Goal: Task Accomplishment & Management: Complete application form

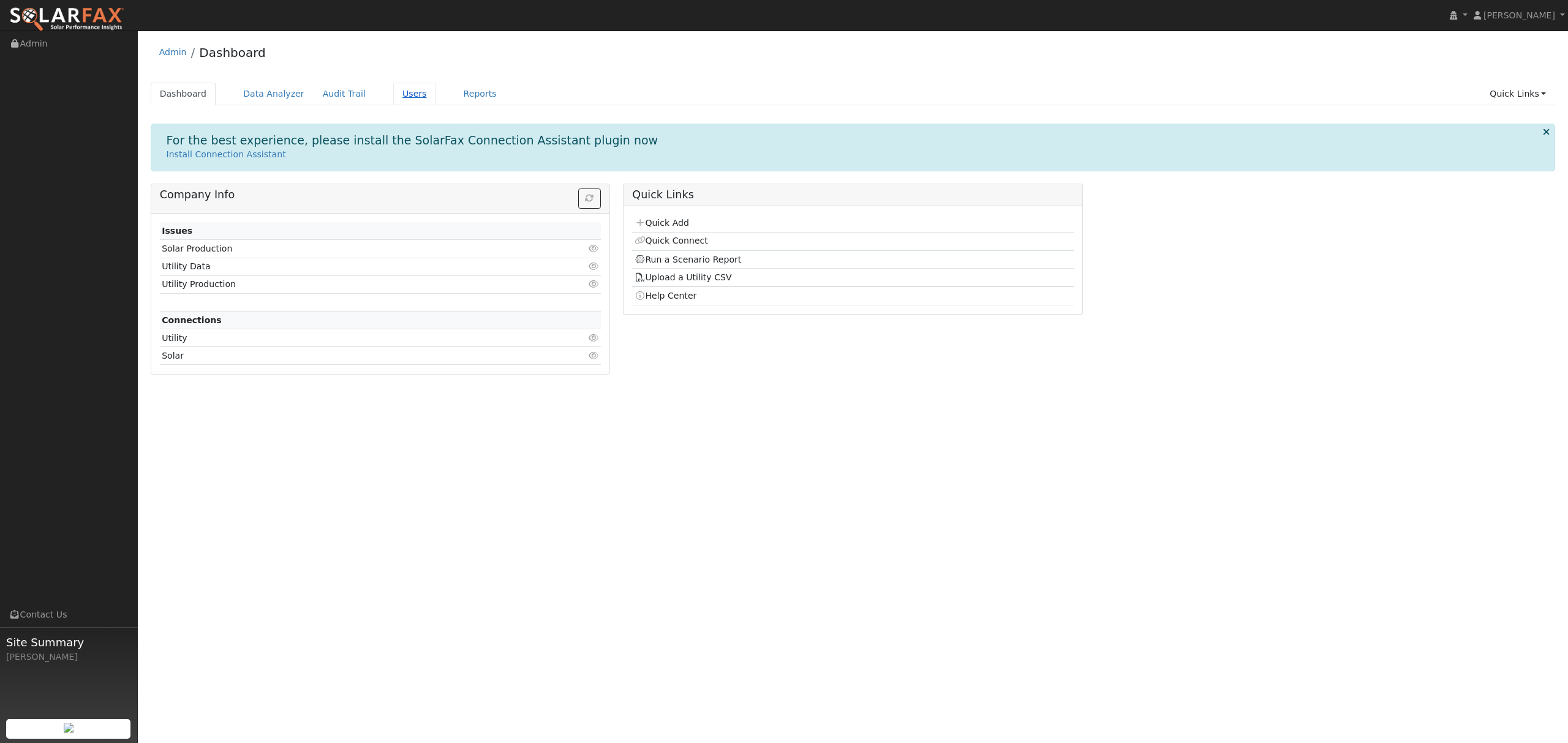
click at [402, 89] on link "Users" at bounding box center [414, 94] width 43 height 22
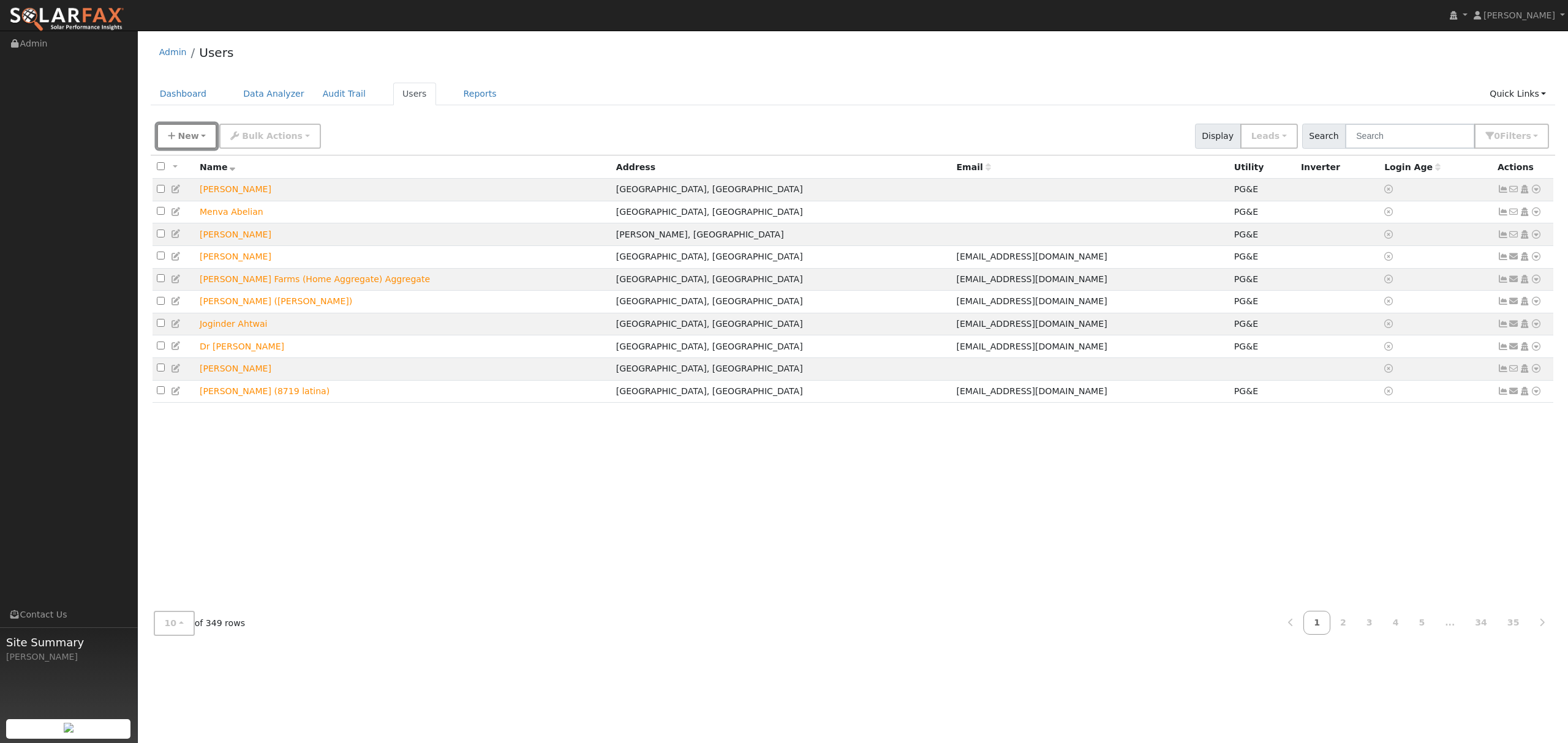
click at [192, 131] on span "New" at bounding box center [188, 136] width 21 height 10
click at [184, 184] on link "Quick Add" at bounding box center [208, 189] width 101 height 17
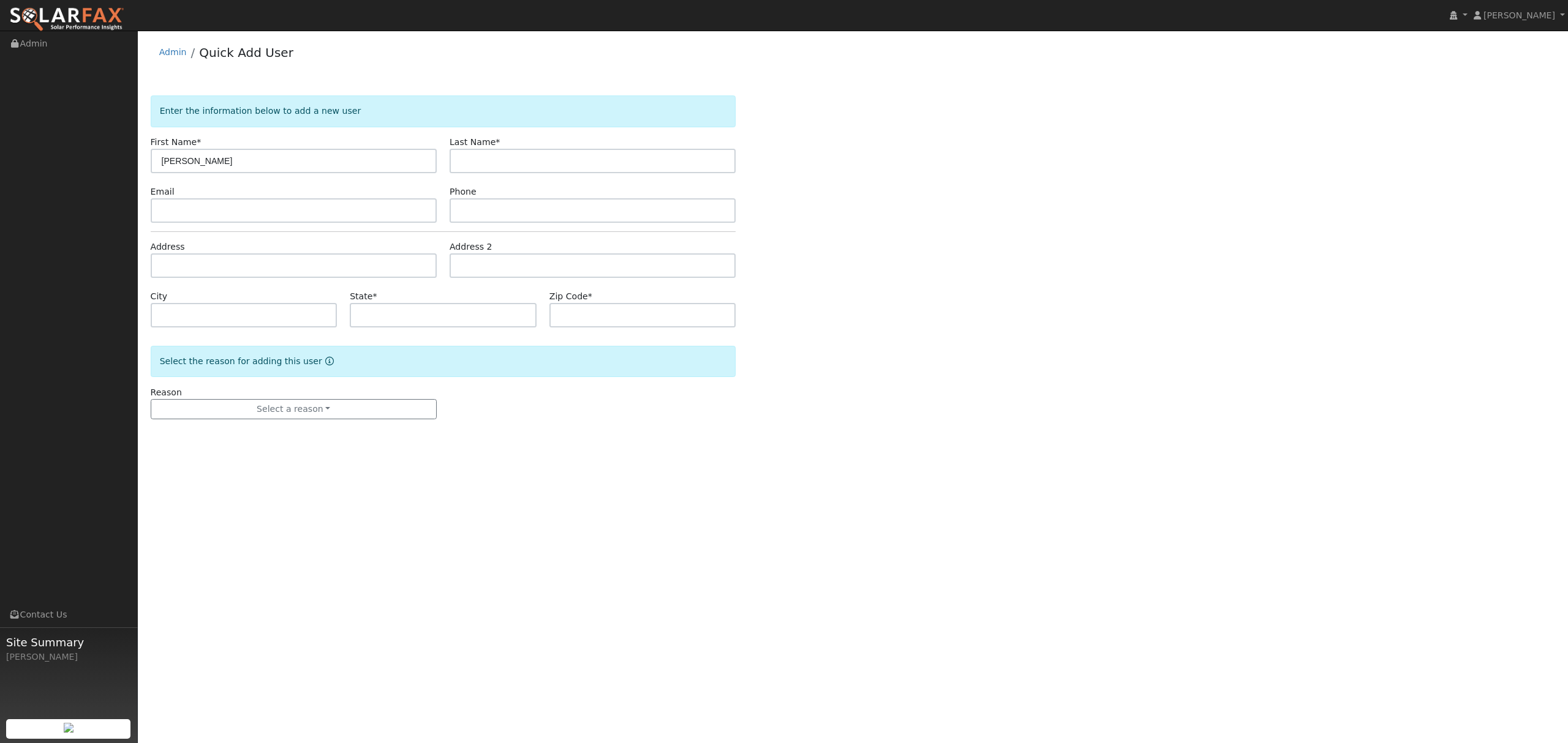
type input "[PERSON_NAME]"
type input "loder"
click at [202, 263] on input "text" at bounding box center [294, 265] width 286 height 24
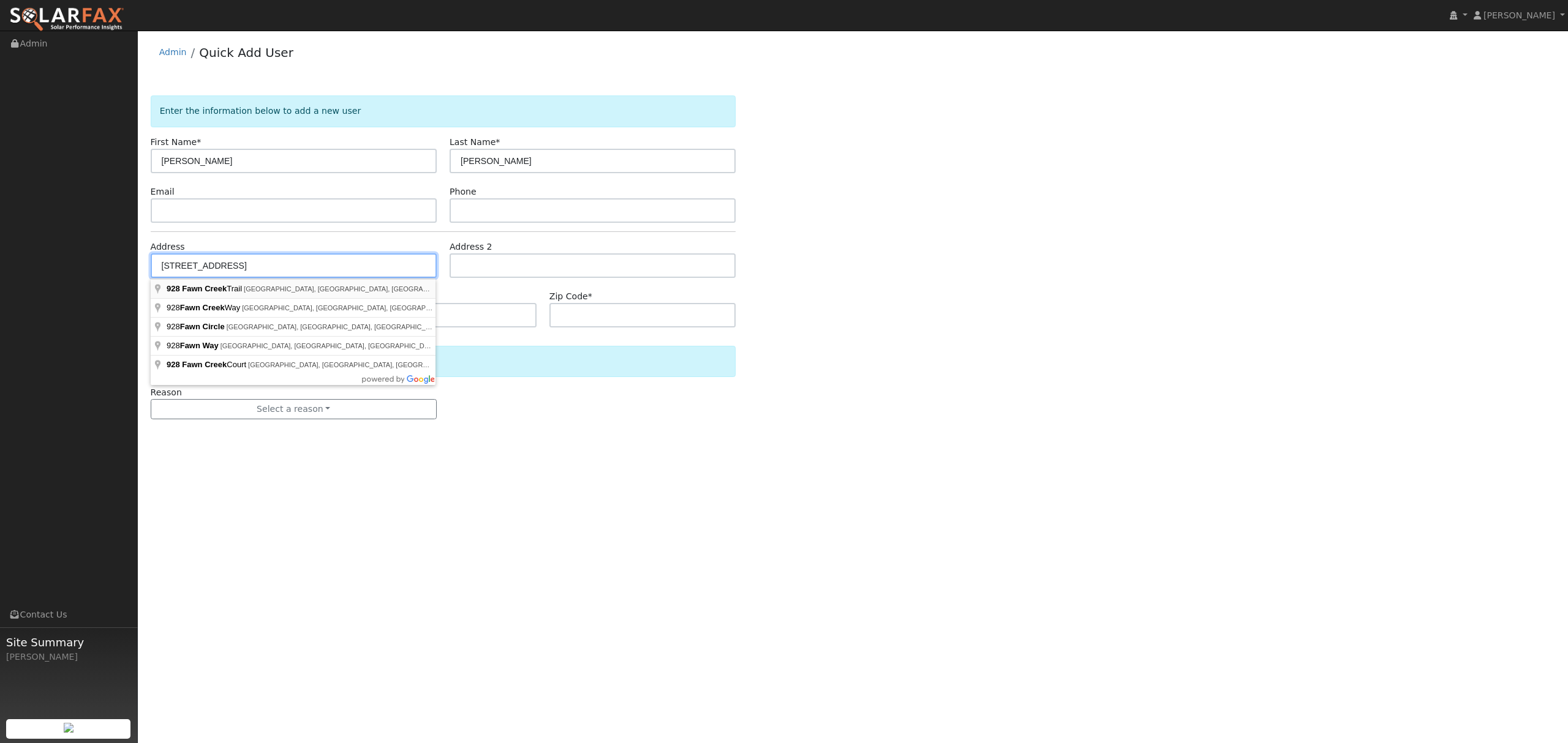
type input "928 Fawn Creek Trail"
type input "Auburn"
type input "CA"
type input "95603"
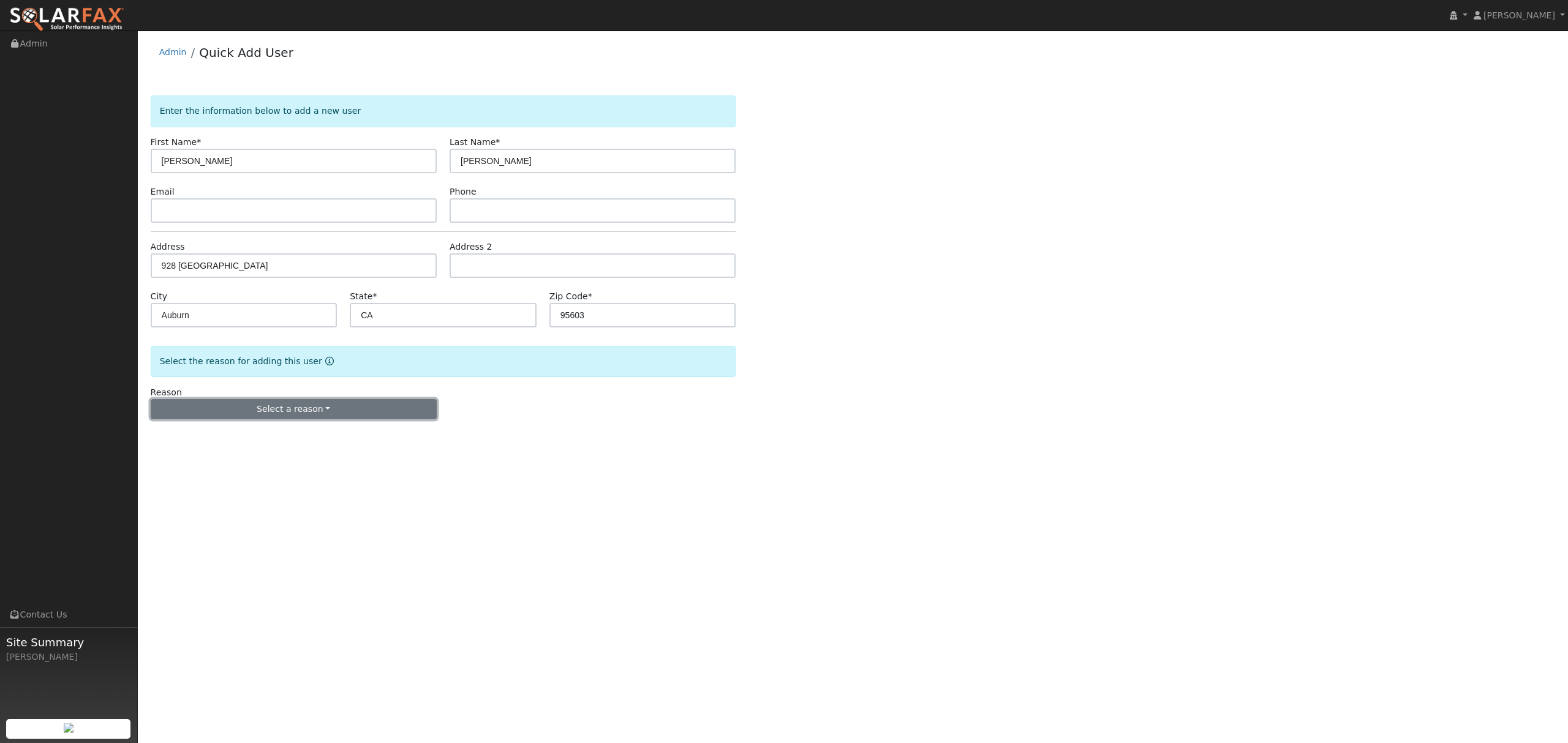
click at [284, 399] on button "Select a reason" at bounding box center [294, 409] width 286 height 21
click at [241, 436] on link "New lead" at bounding box center [219, 434] width 136 height 17
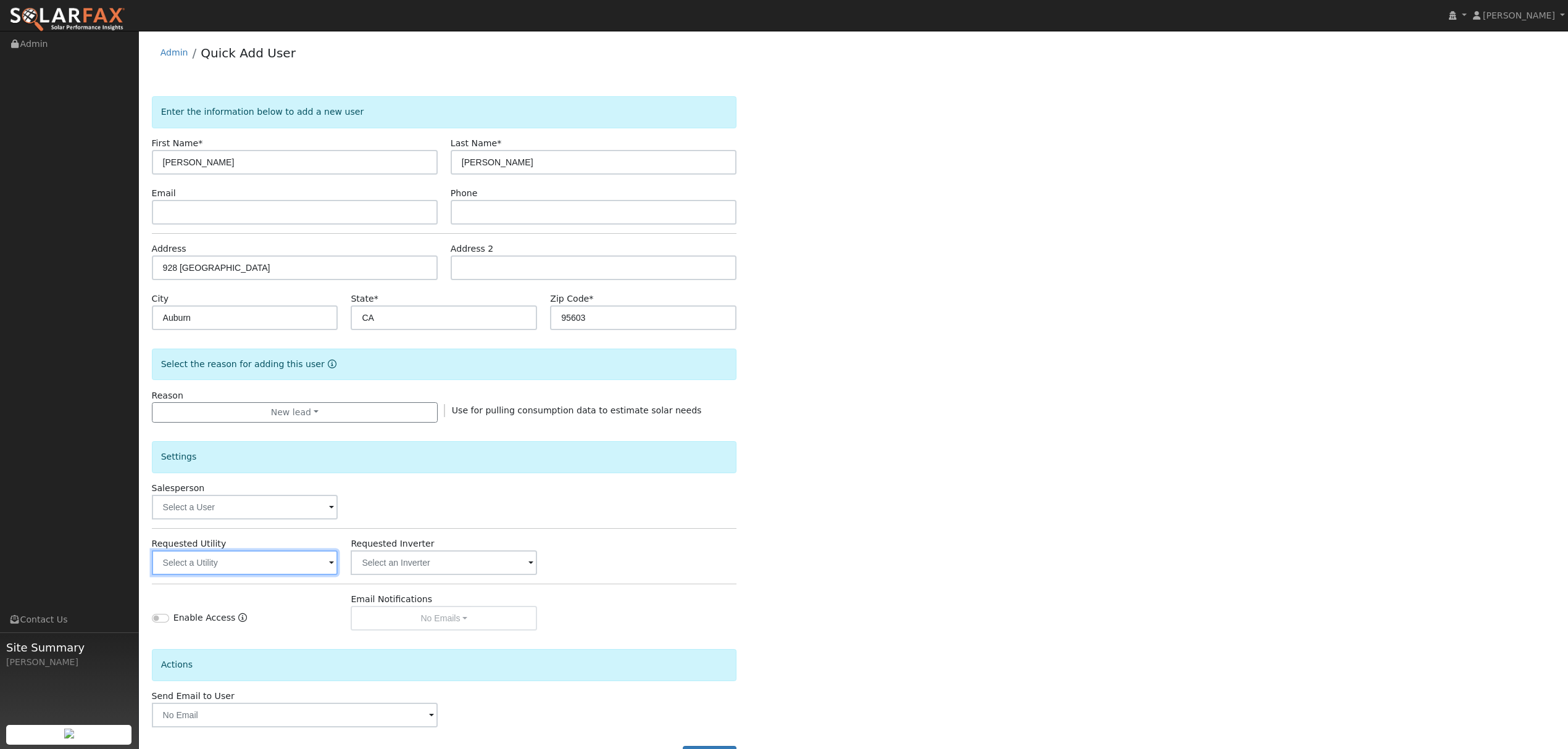
click at [303, 567] on input "text" at bounding box center [245, 563] width 187 height 25
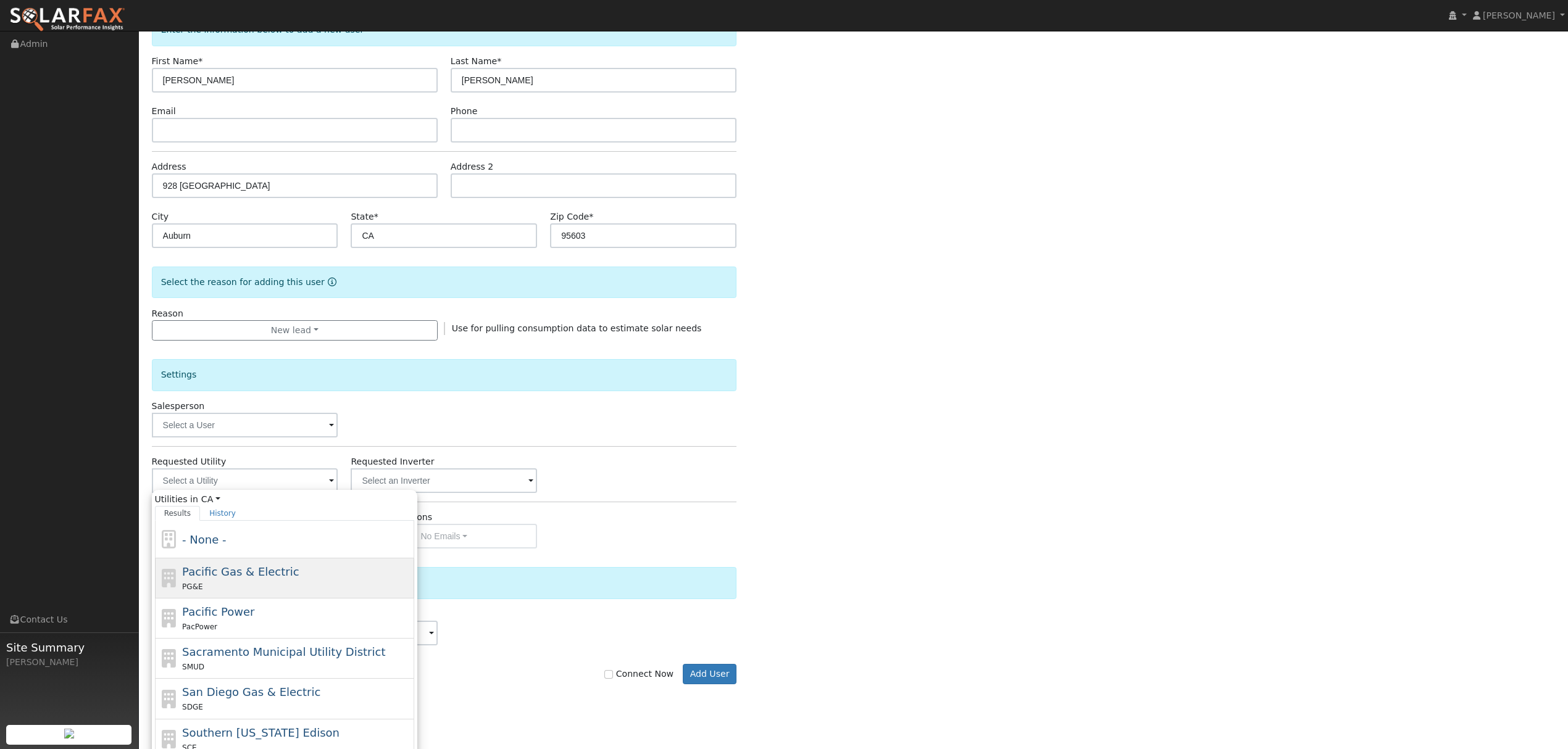
click at [263, 583] on div "PG&E" at bounding box center [296, 586] width 229 height 13
type input "Pacific Gas & Electric"
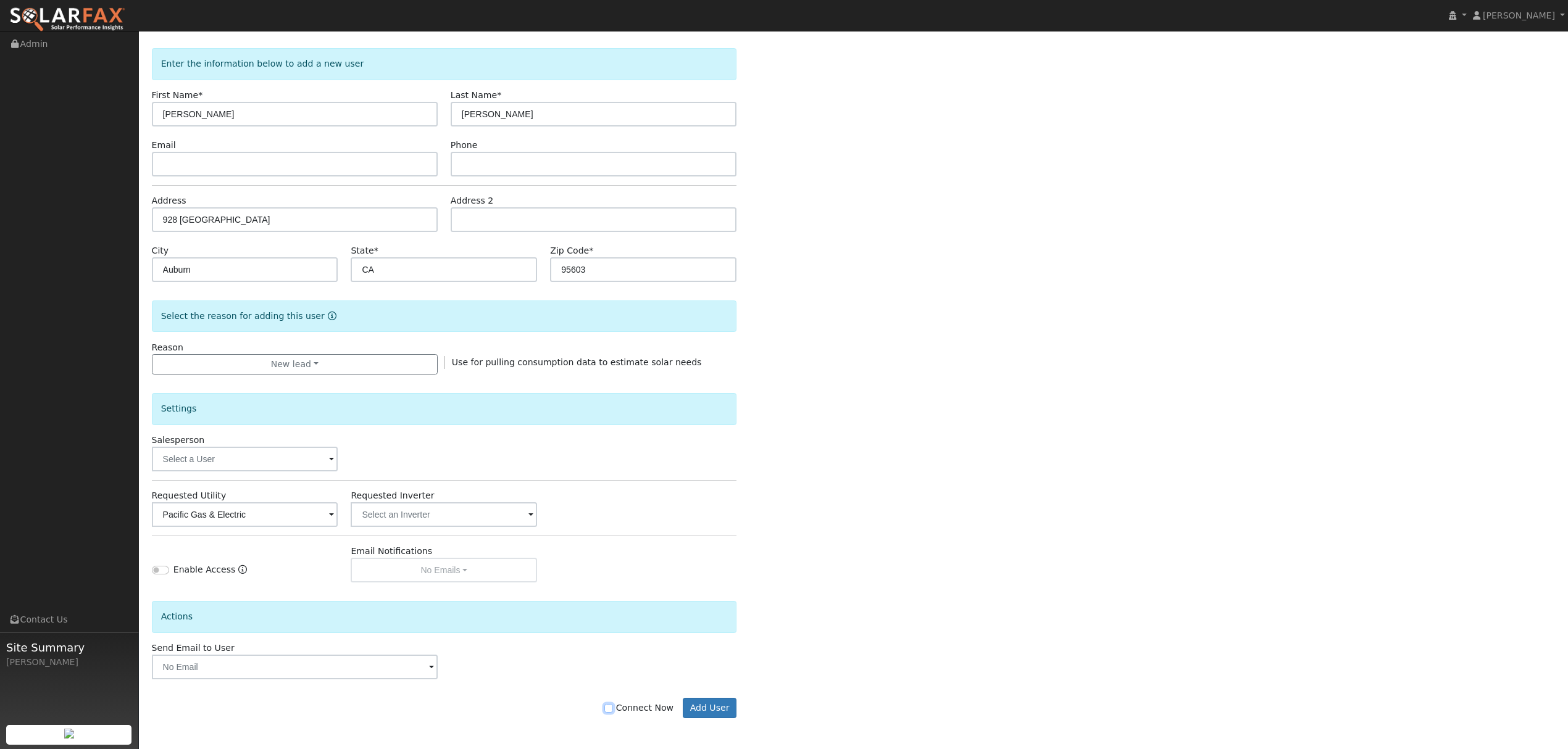
click at [613, 707] on input "Connect Now" at bounding box center [608, 708] width 9 height 9
checkbox input "true"
click at [717, 704] on button "Add User" at bounding box center [710, 709] width 54 height 21
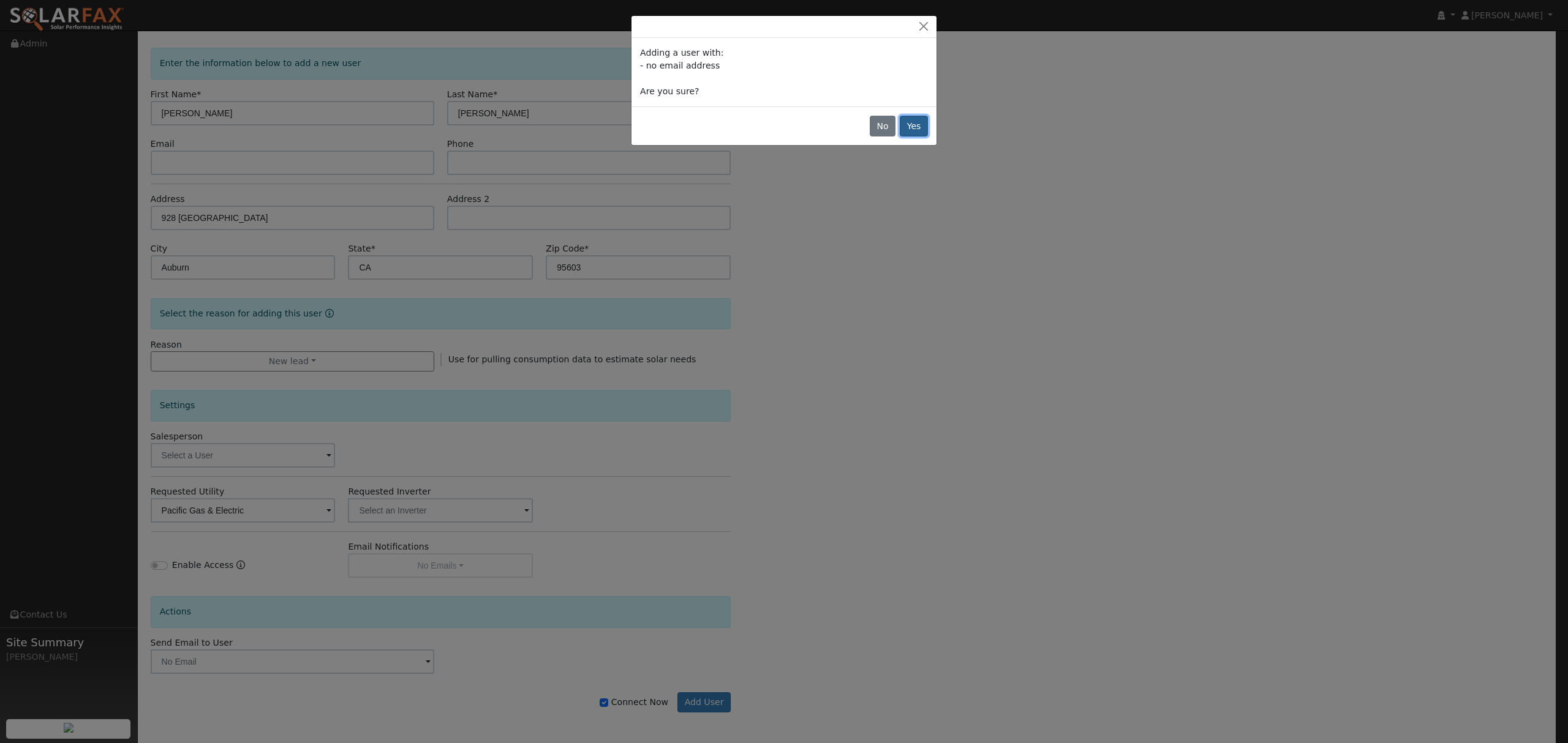
click at [923, 127] on button "Yes" at bounding box center [913, 126] width 28 height 21
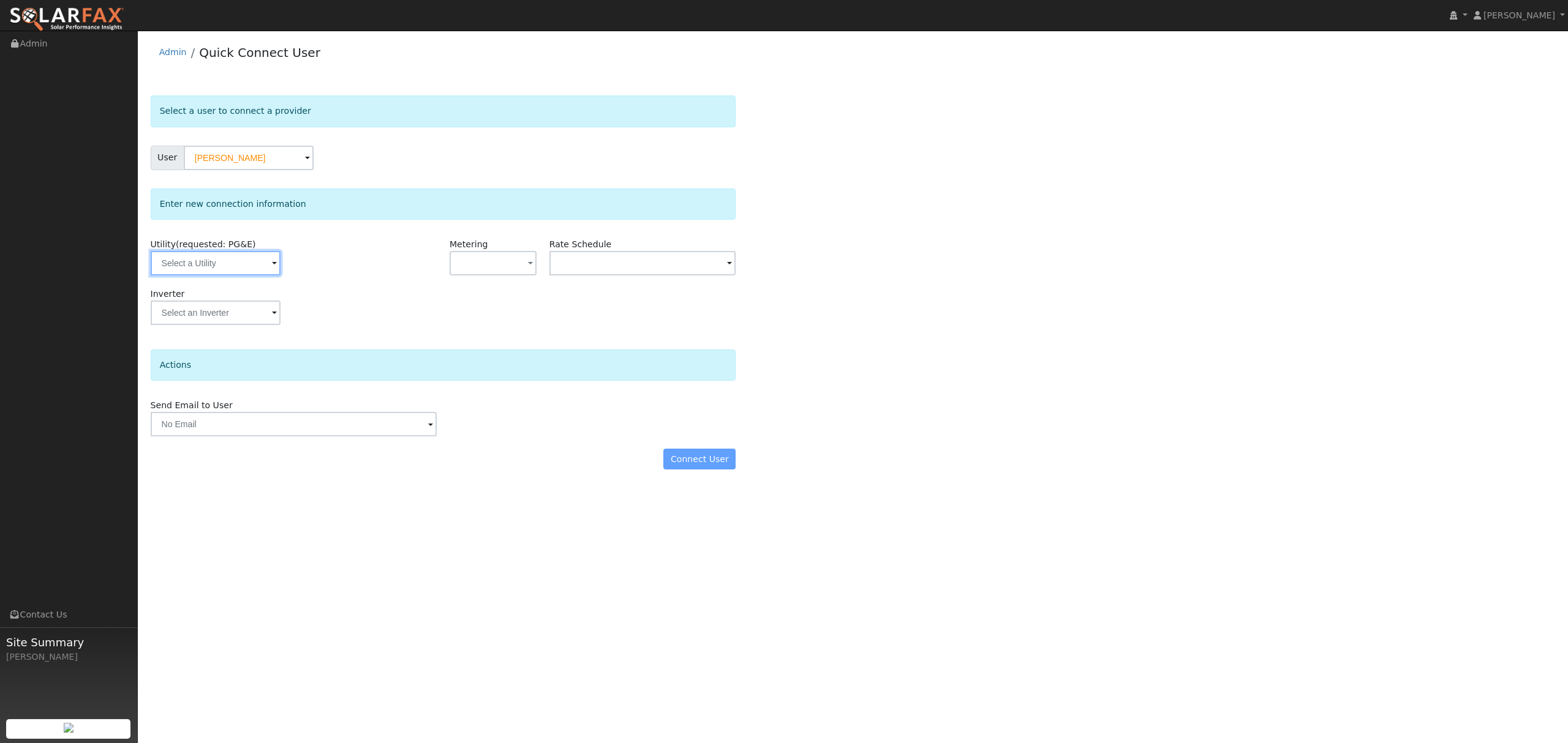
click at [242, 269] on input "text" at bounding box center [215, 263] width 130 height 24
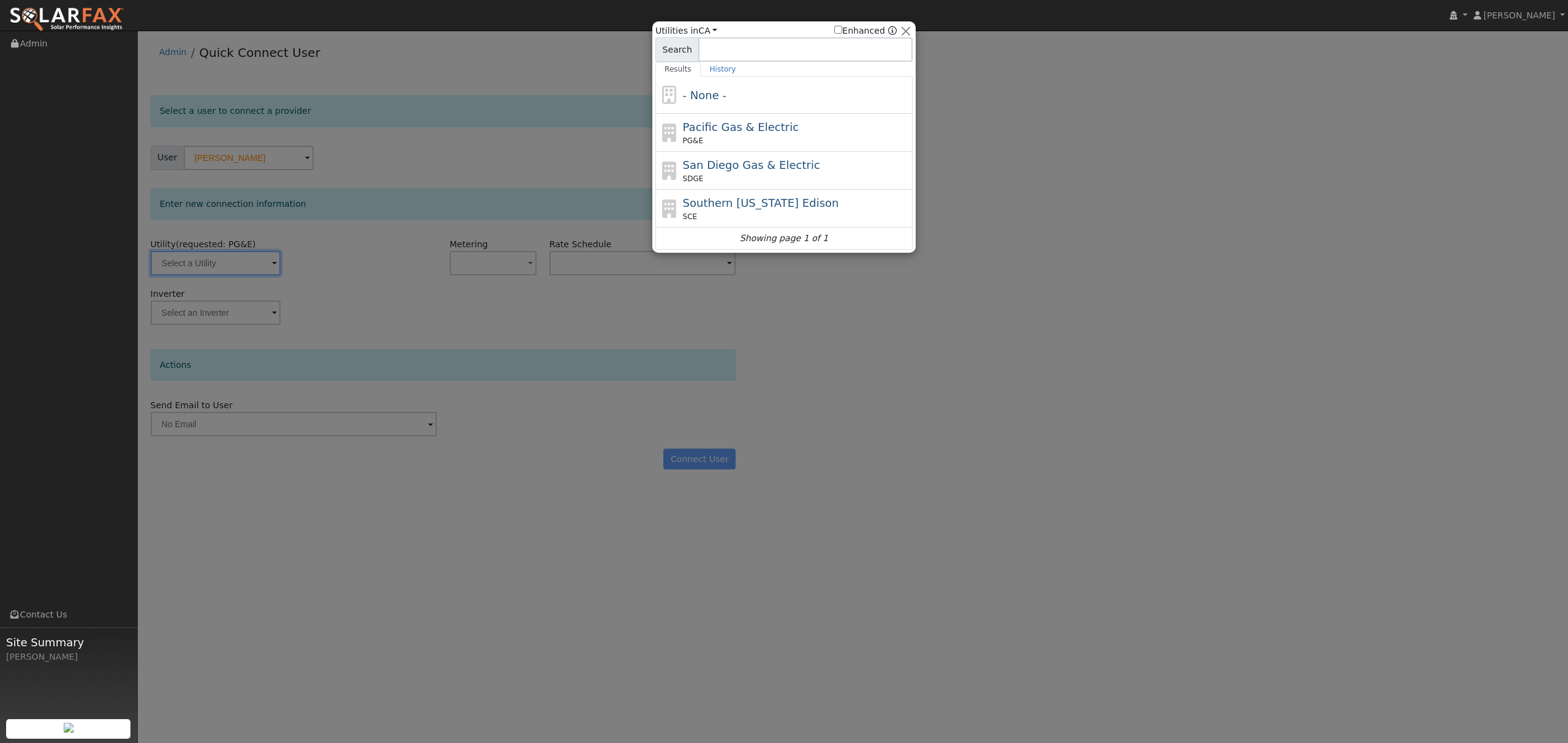
click at [256, 260] on div at bounding box center [784, 371] width 1568 height 743
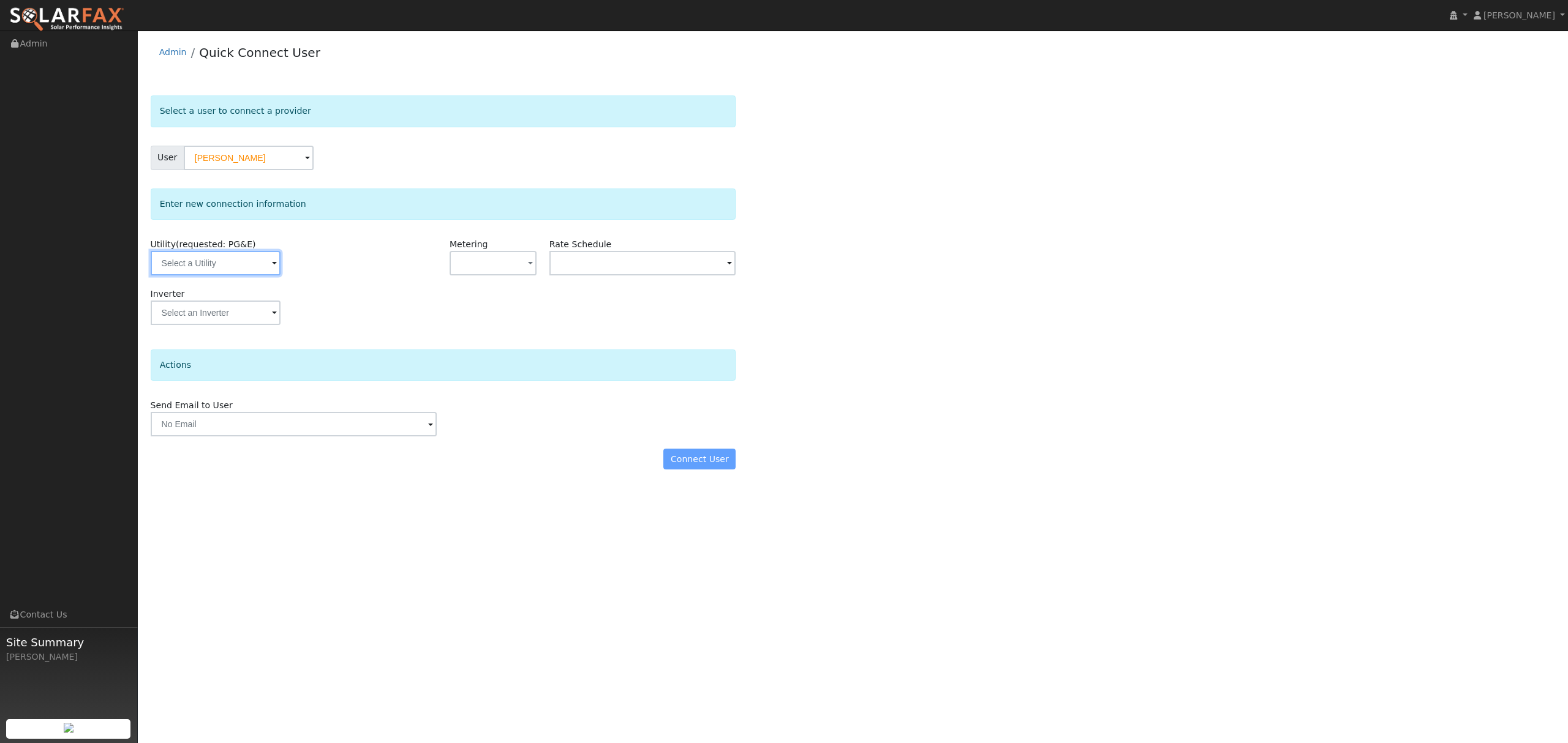
click at [224, 269] on input "text" at bounding box center [215, 263] width 130 height 24
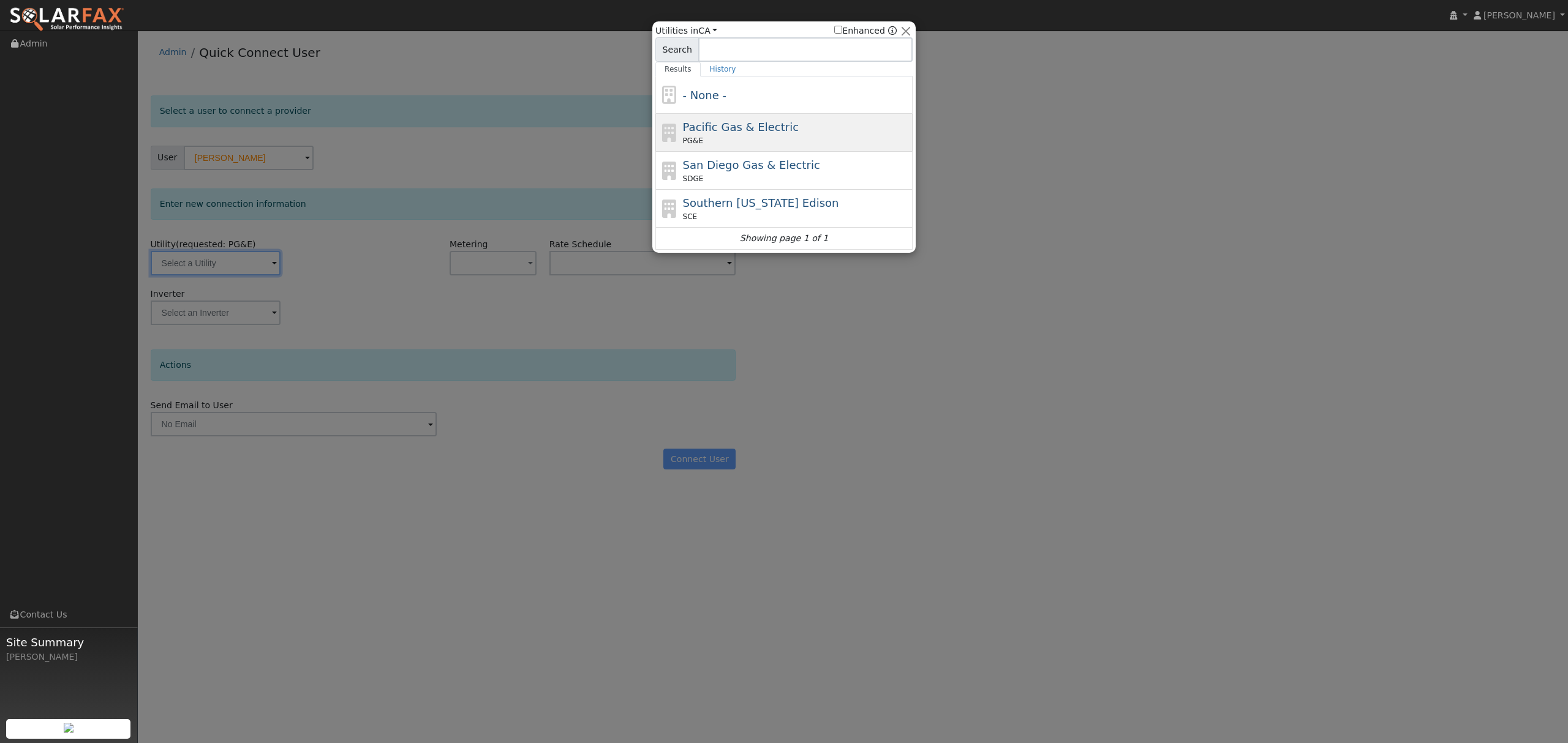
click at [718, 125] on span "Pacific Gas & Electric" at bounding box center [741, 127] width 116 height 13
type input "PG&E"
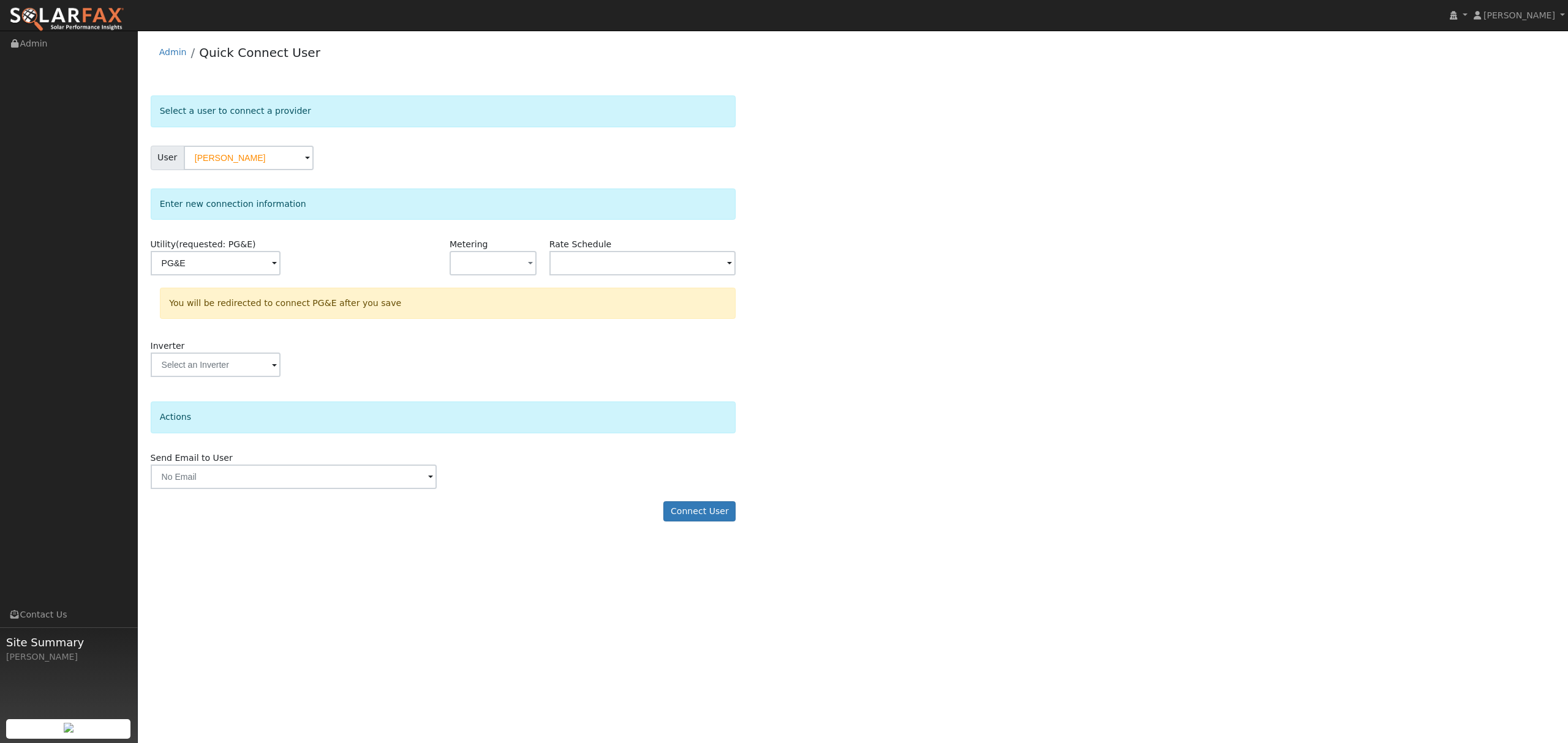
click at [709, 527] on form "Select a user to connect a provider User jeff loder Account Default Account Def…" at bounding box center [443, 315] width 585 height 438
click at [709, 522] on button "Connect User" at bounding box center [699, 512] width 72 height 21
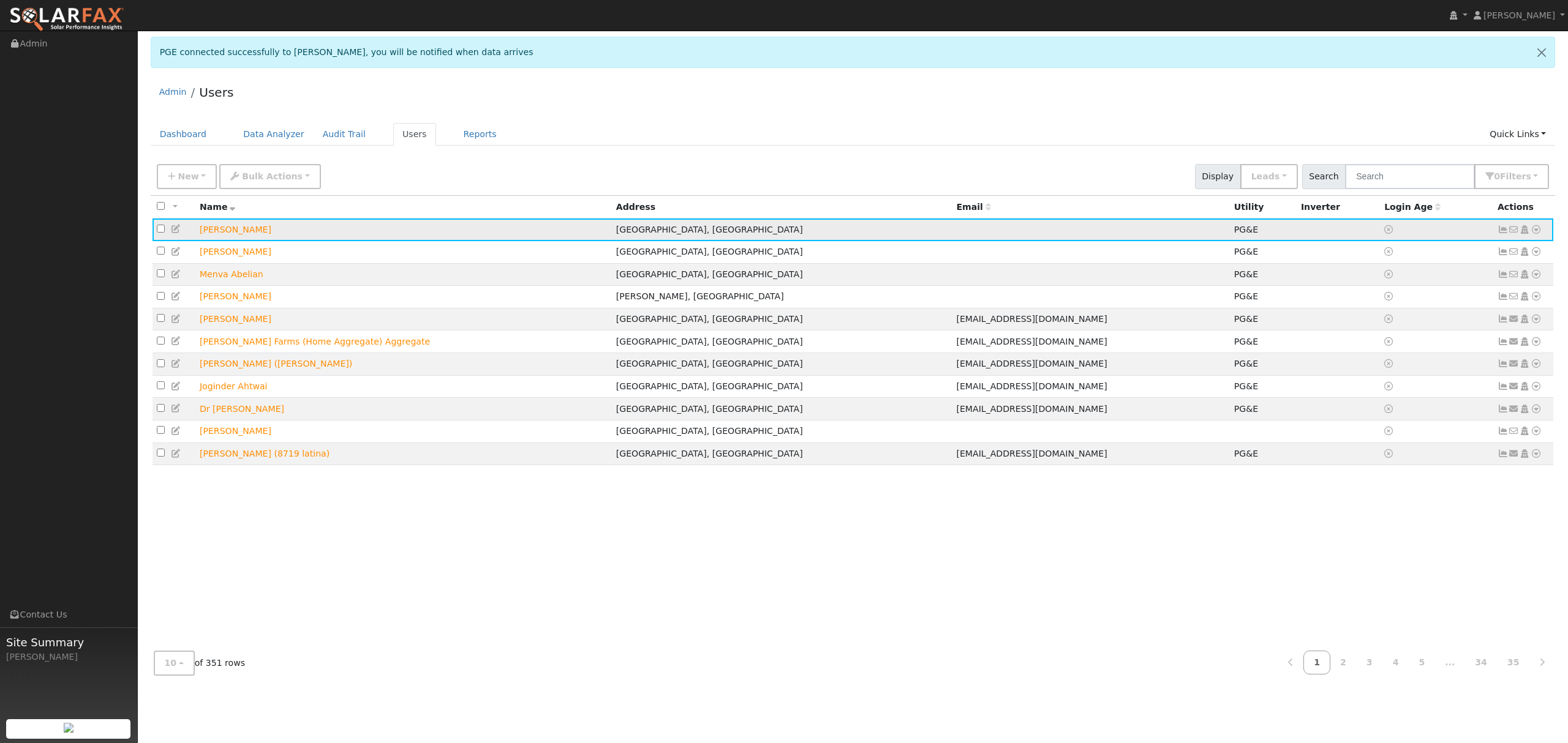
click at [1538, 226] on icon at bounding box center [1536, 229] width 11 height 9
click at [1502, 255] on link "Data Analyzer" at bounding box center [1495, 251] width 89 height 17
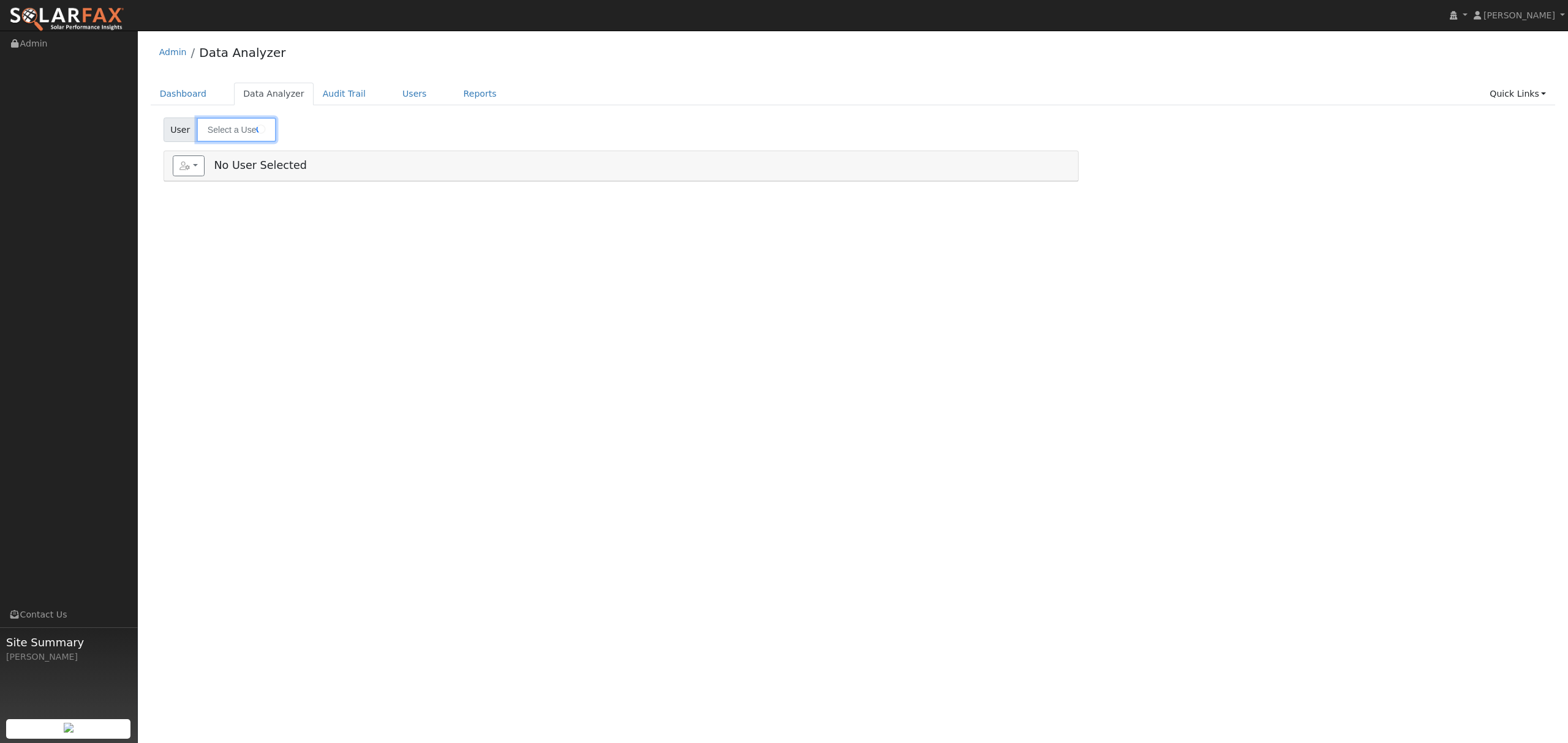
type input "jeff loder"
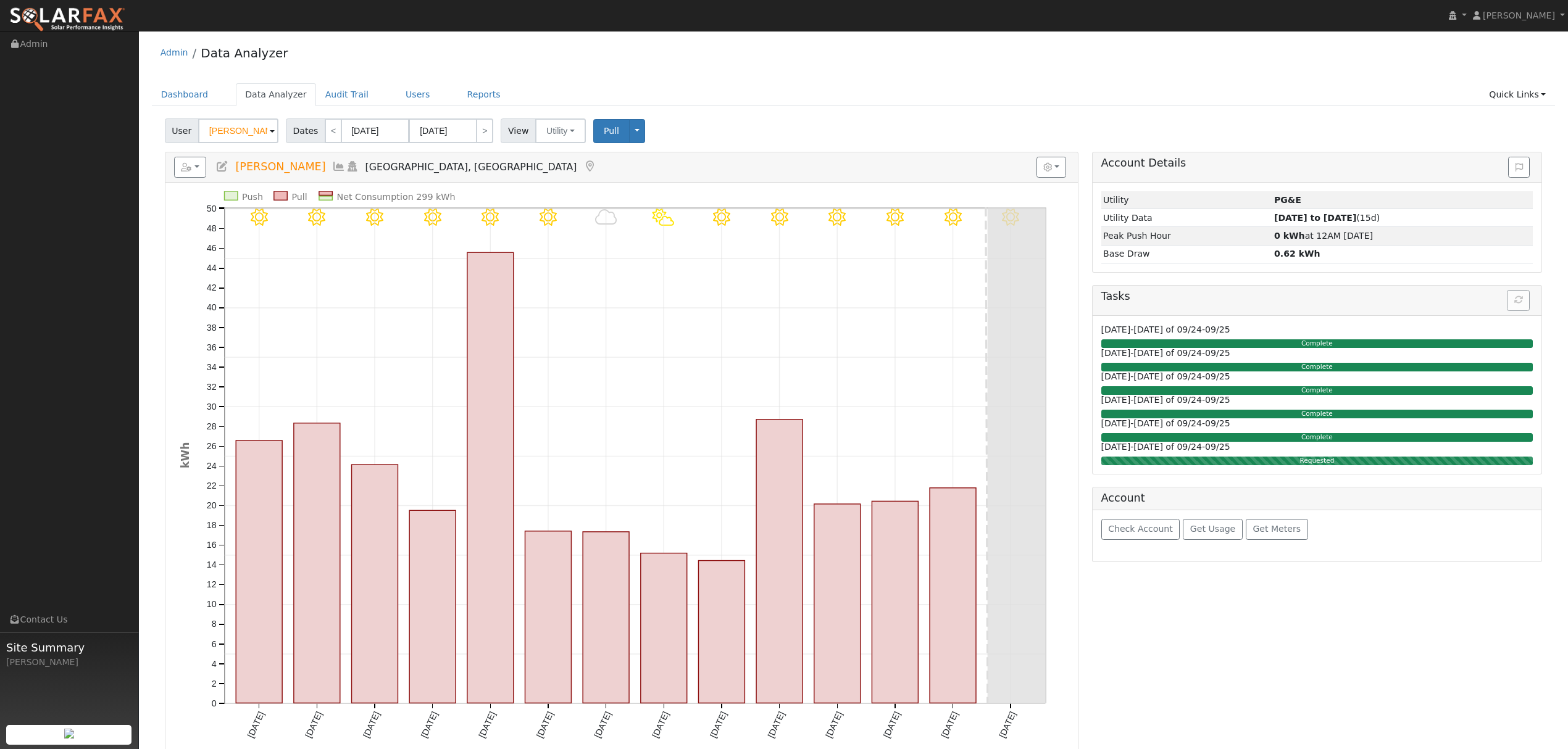
click at [332, 168] on icon at bounding box center [339, 167] width 13 height 11
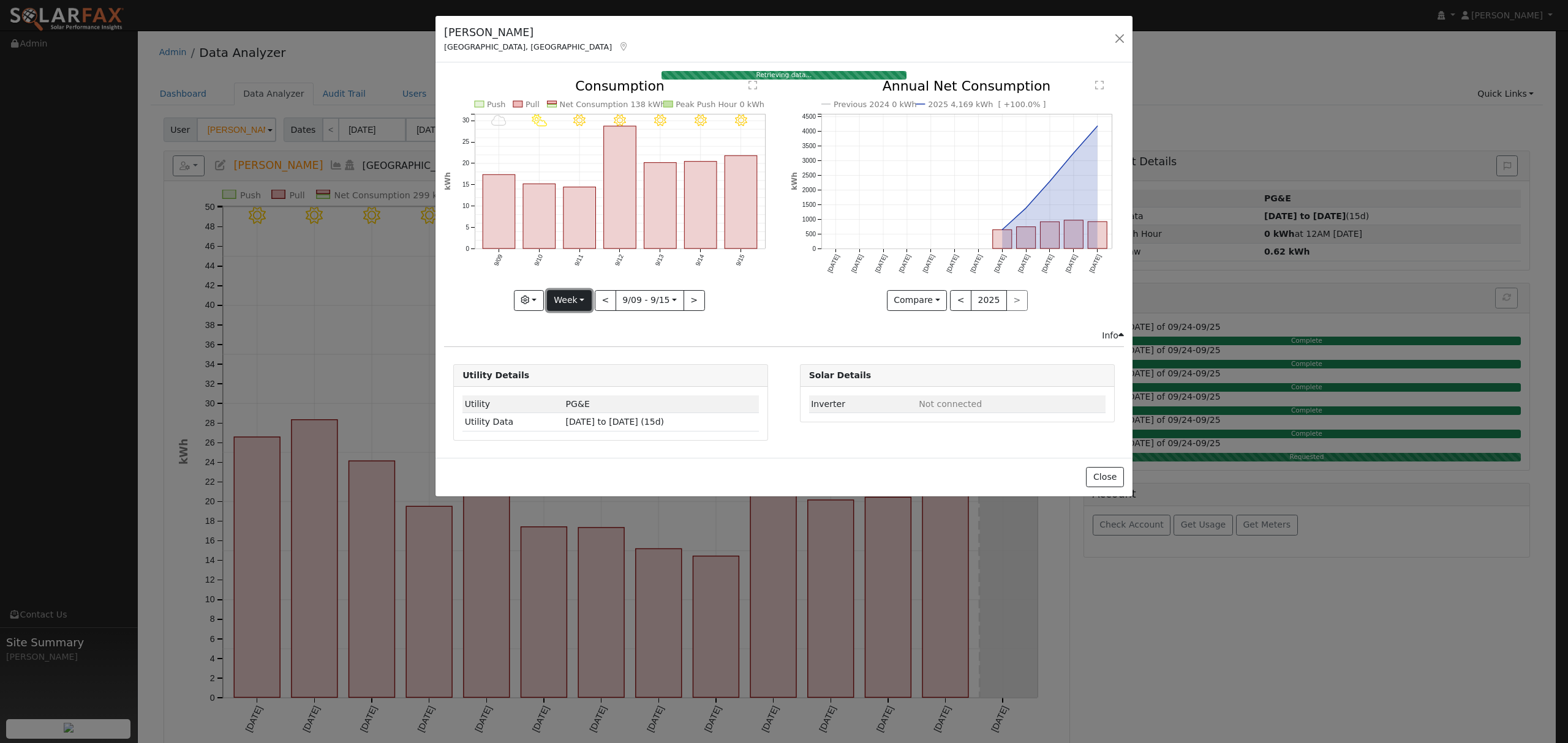
click at [579, 303] on button "Week" at bounding box center [570, 301] width 45 height 21
click at [570, 382] on link "Year" at bounding box center [589, 378] width 85 height 17
type input "2024-09-01"
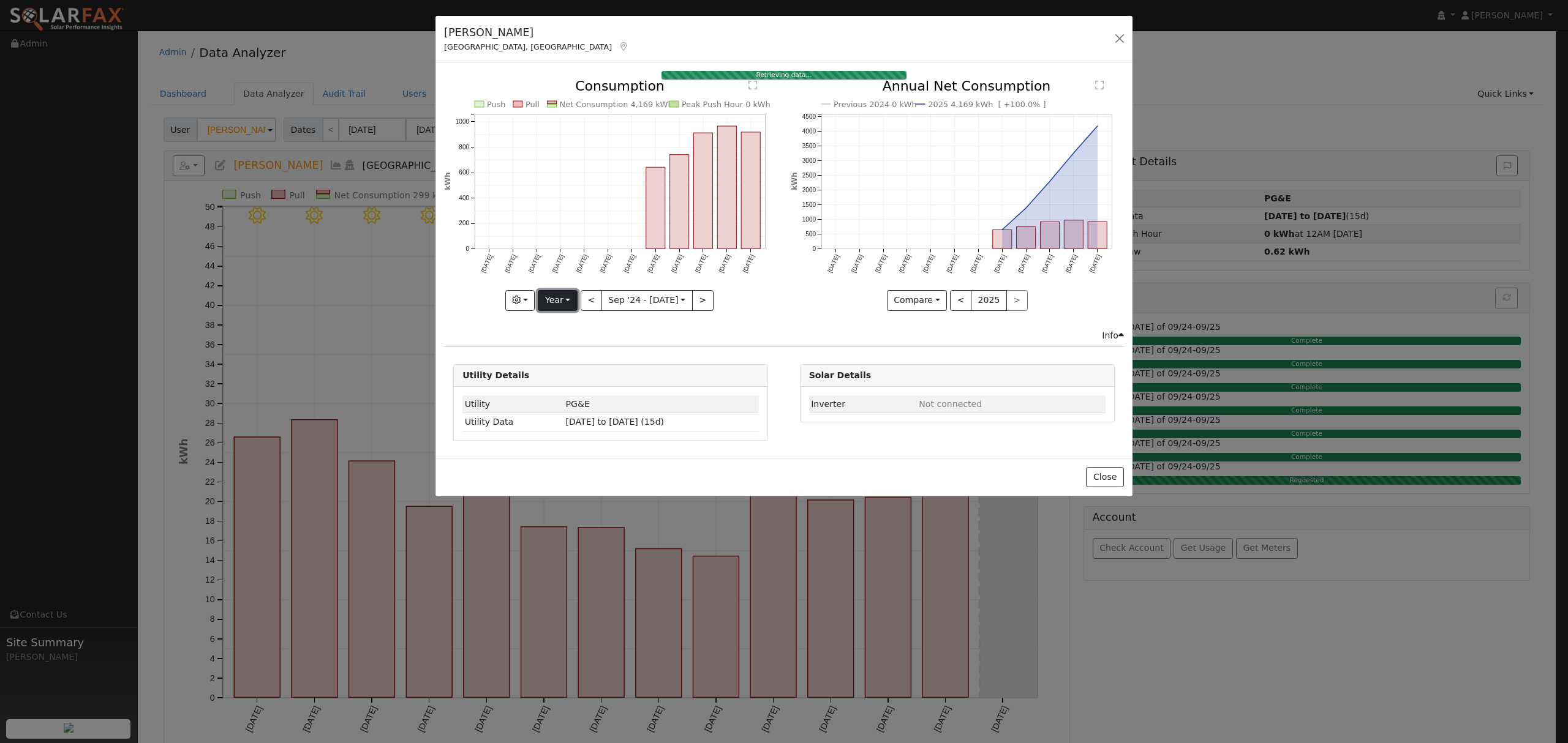
click at [564, 299] on button "Year" at bounding box center [558, 301] width 40 height 21
click at [564, 377] on link "Year" at bounding box center [580, 378] width 85 height 17
click at [566, 297] on button "Year" at bounding box center [558, 301] width 40 height 21
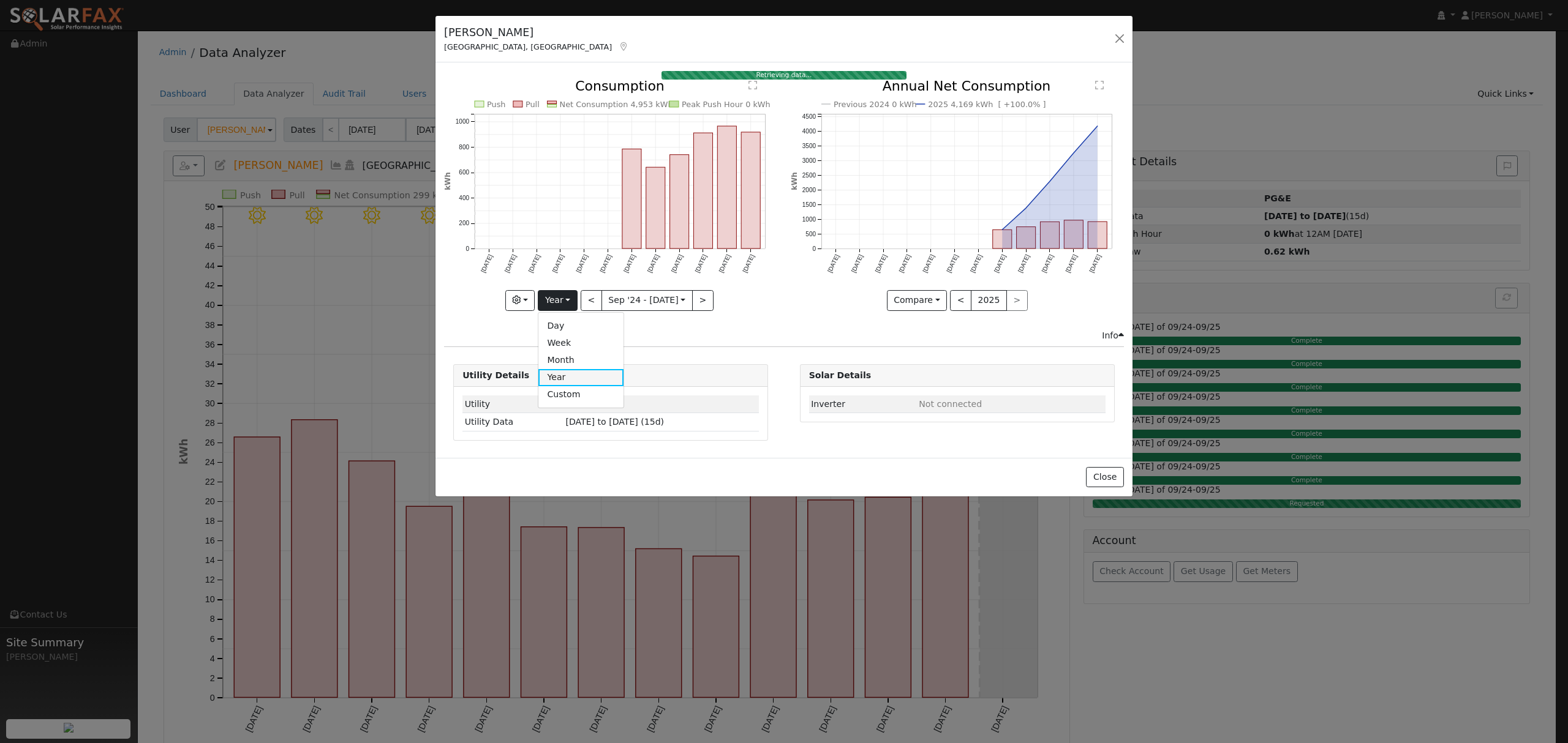
click at [566, 380] on link "Year" at bounding box center [580, 378] width 85 height 17
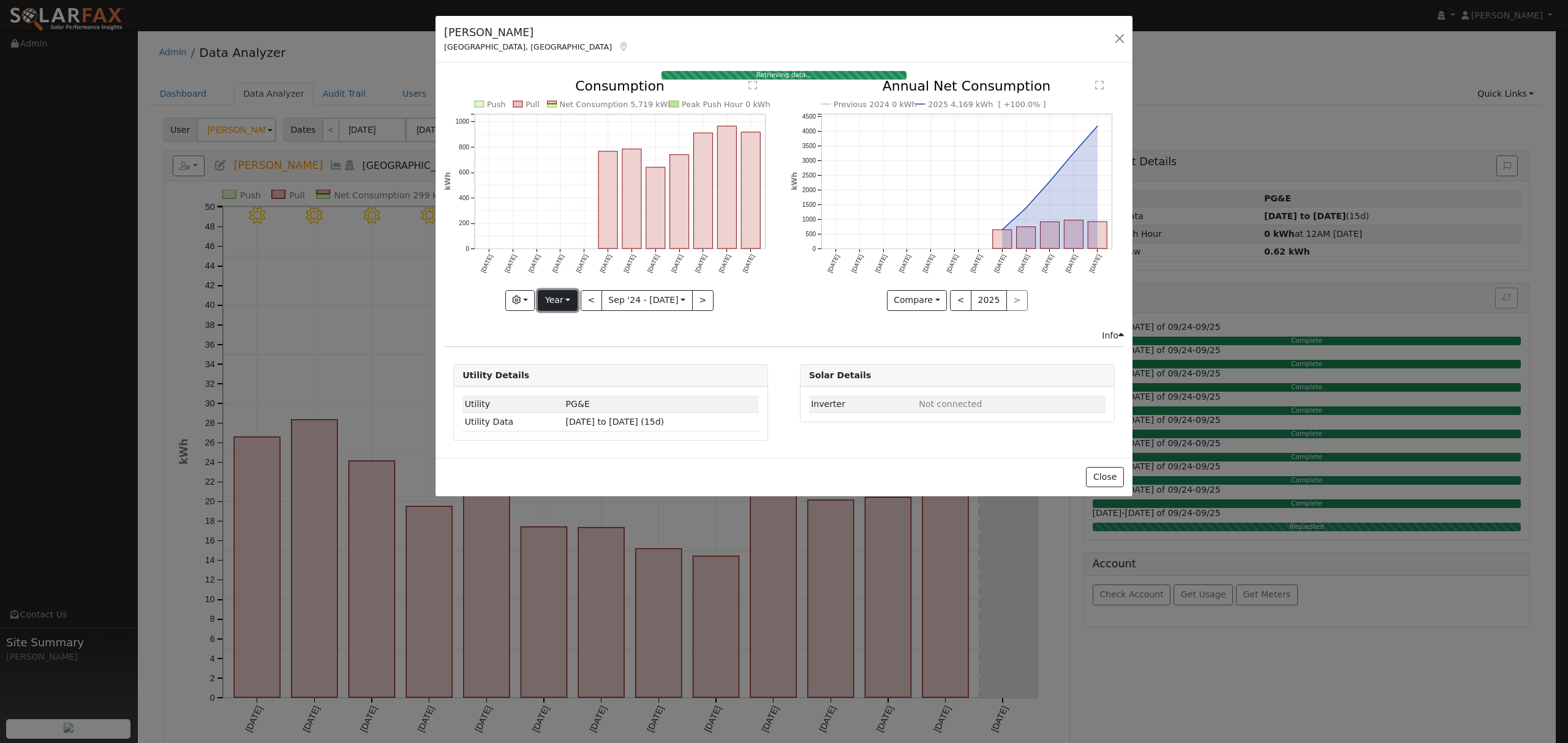
click at [562, 295] on button "Year" at bounding box center [558, 301] width 40 height 21
click at [561, 380] on link "Year" at bounding box center [580, 378] width 85 height 17
click at [571, 294] on button "Year" at bounding box center [558, 301] width 40 height 21
click at [554, 376] on link "Year" at bounding box center [580, 378] width 85 height 17
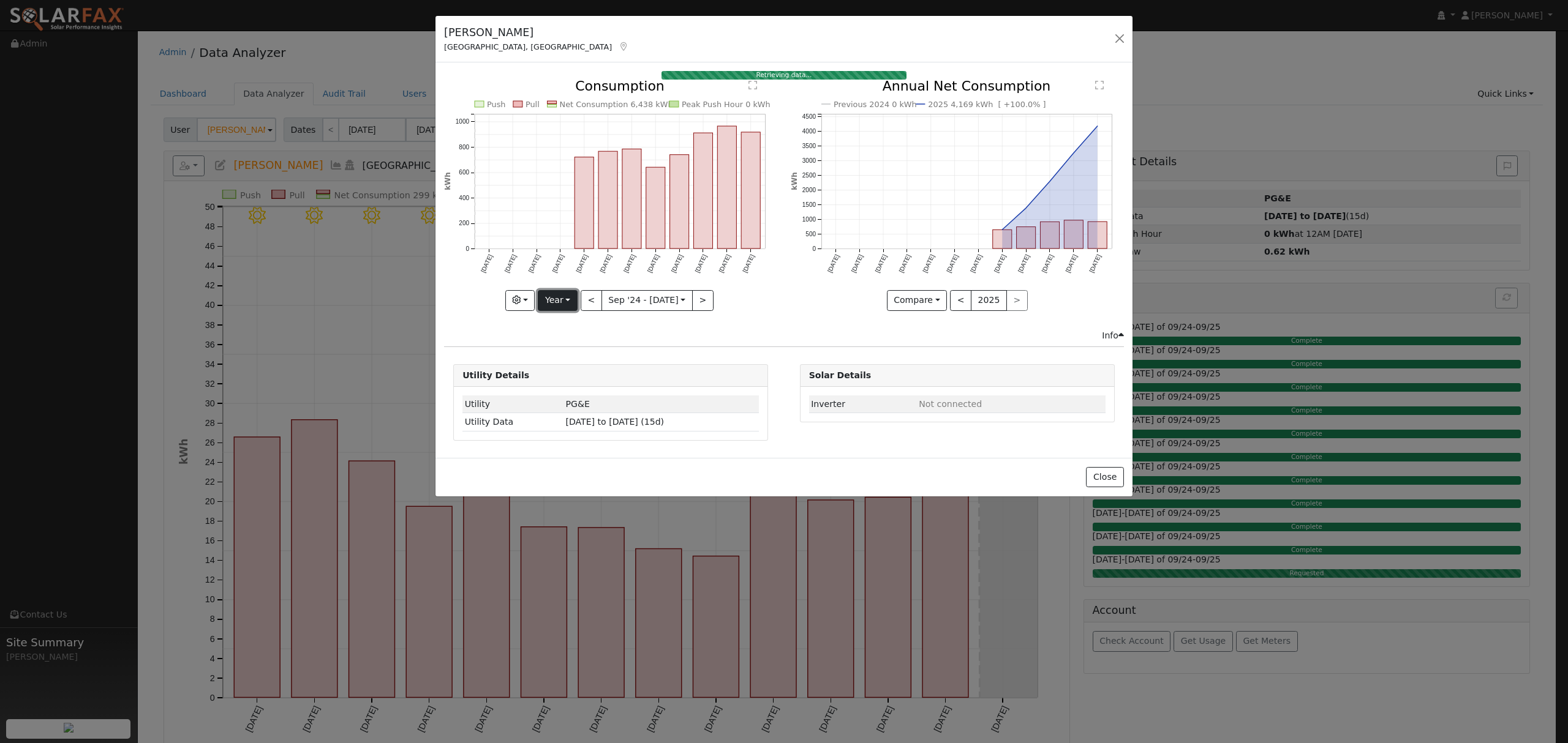
click at [571, 302] on button "Year" at bounding box center [558, 301] width 40 height 21
click at [562, 380] on link "Year" at bounding box center [580, 378] width 85 height 17
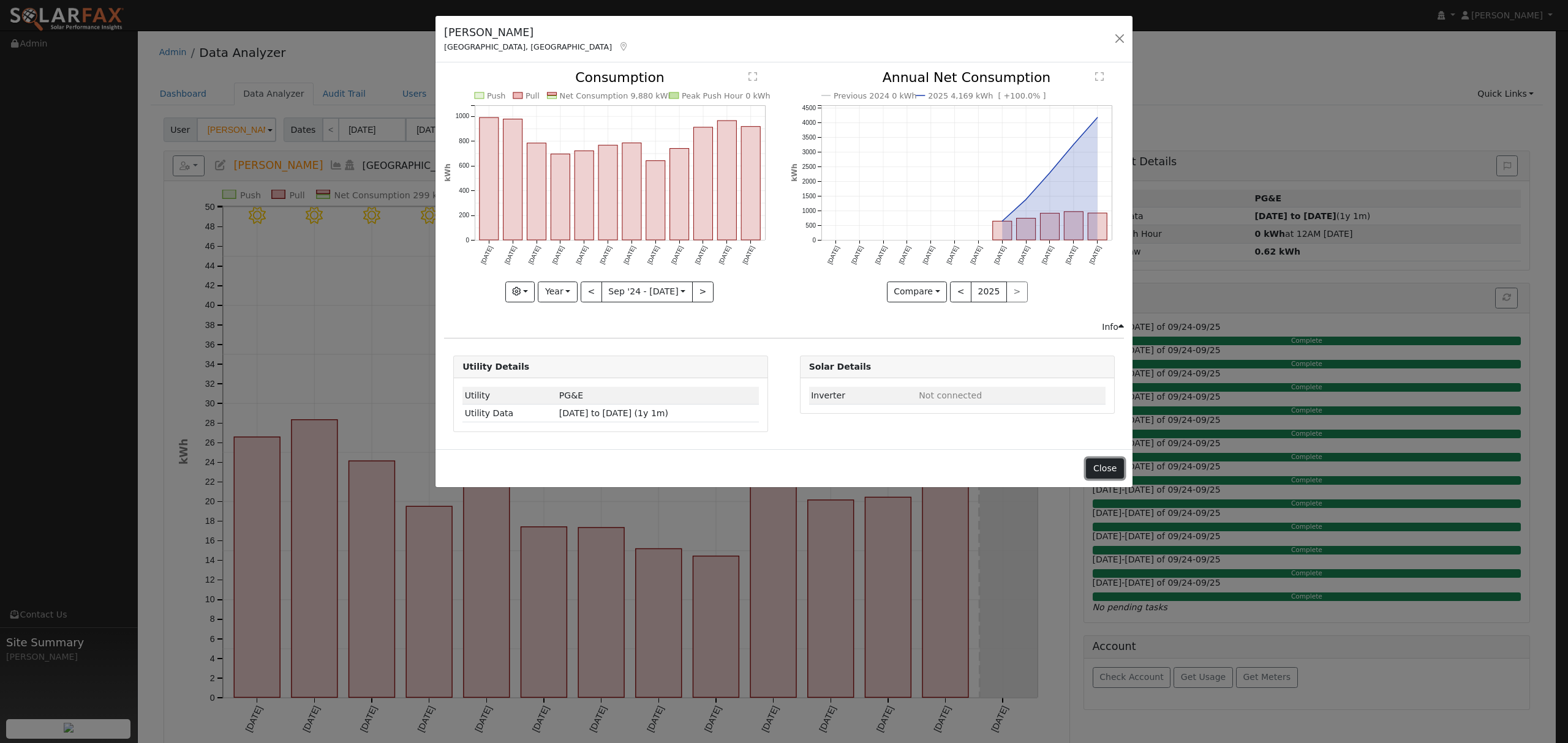
click at [1100, 473] on button "Close" at bounding box center [1104, 469] width 38 height 21
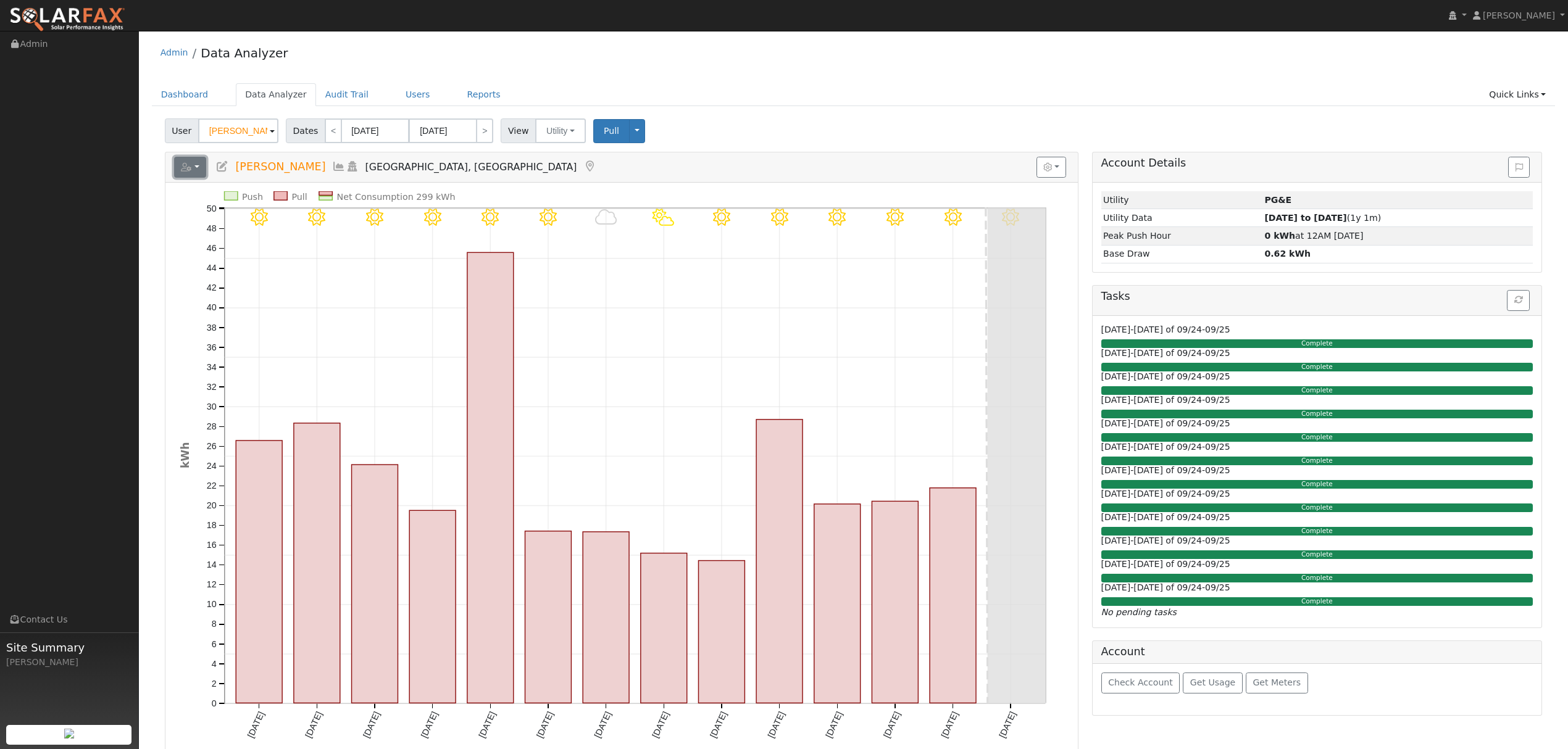
click at [196, 172] on button "button" at bounding box center [190, 167] width 33 height 21
click at [313, 224] on link "Export to CSV" at bounding box center [342, 223] width 90 height 15
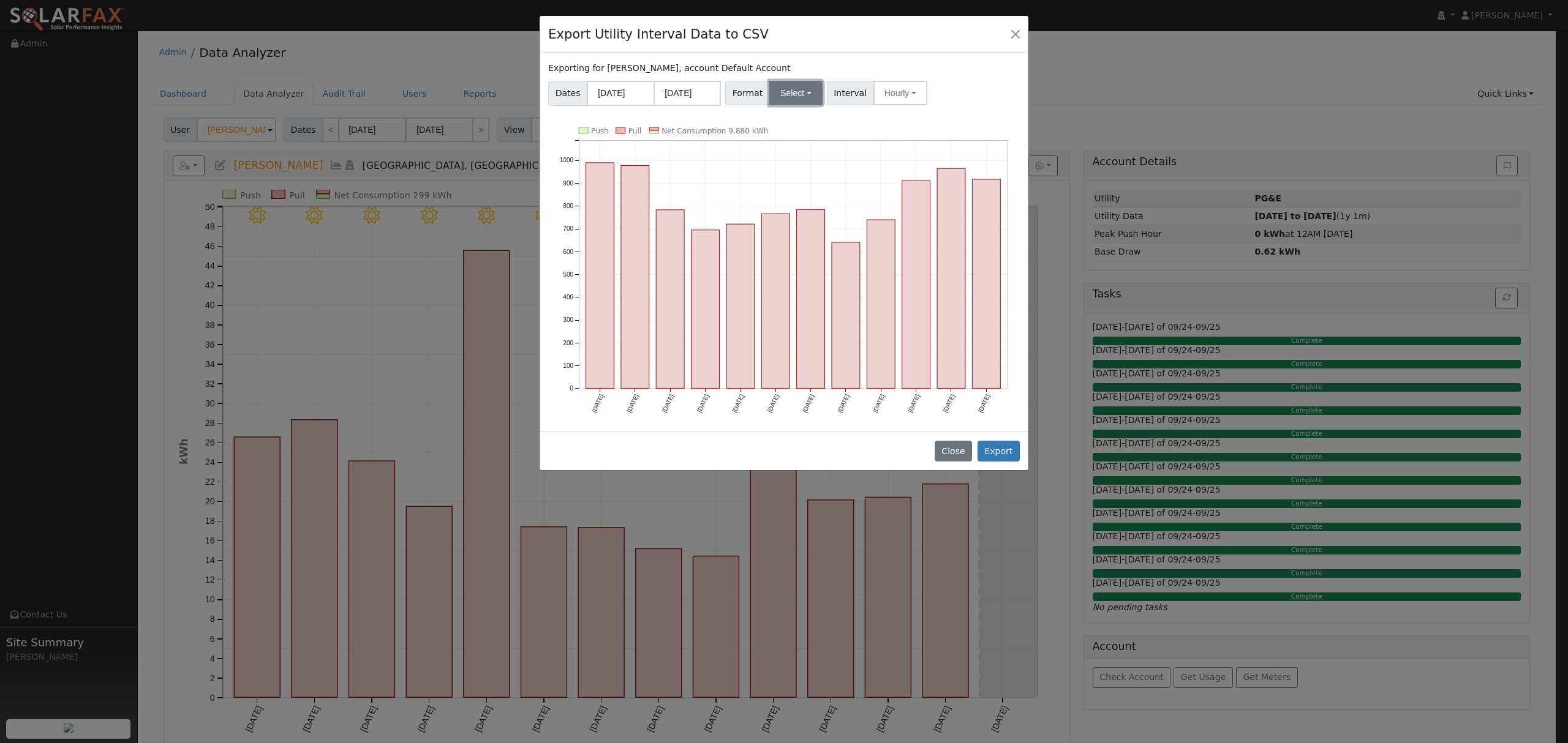
click at [783, 91] on button "Select" at bounding box center [796, 93] width 53 height 24
click at [789, 140] on link "PG&E" at bounding box center [810, 138] width 88 height 17
click at [895, 87] on button "Hourly" at bounding box center [900, 93] width 54 height 24
click at [900, 120] on link "15 Minute" at bounding box center [912, 120] width 85 height 17
click at [1008, 451] on button "Export" at bounding box center [998, 451] width 42 height 21
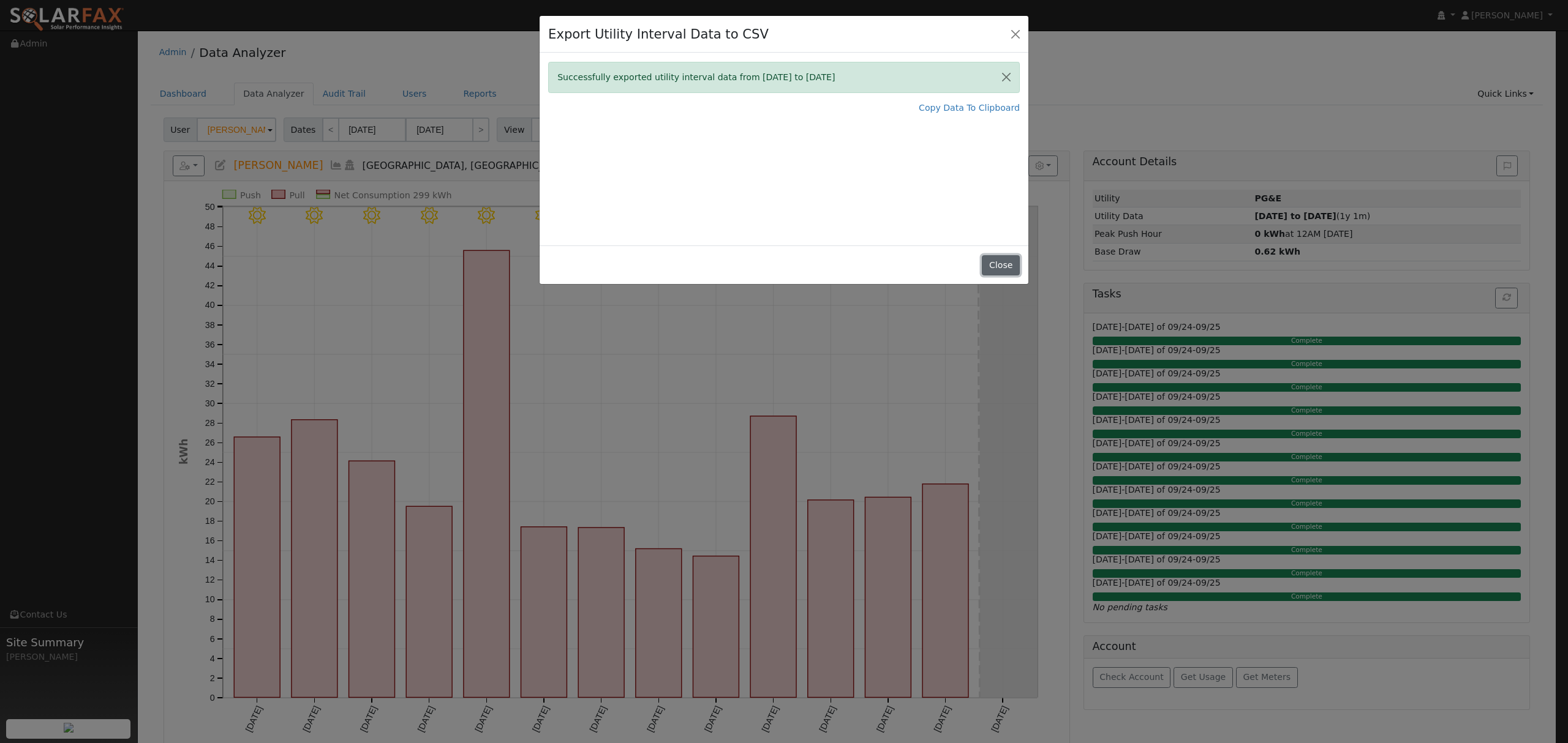
click at [1001, 267] on button "Close" at bounding box center [1000, 266] width 38 height 21
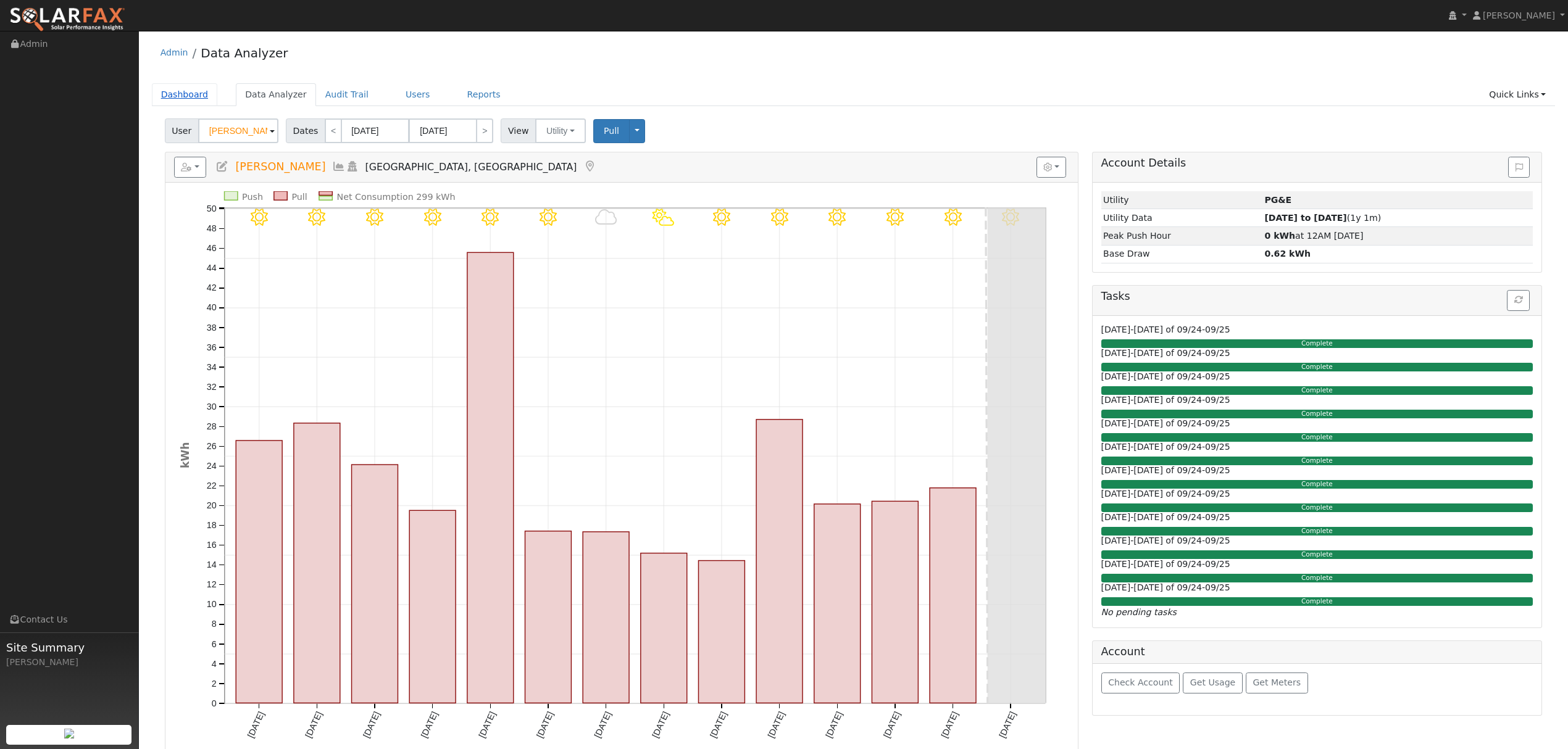
click at [183, 94] on link "Dashboard" at bounding box center [185, 95] width 66 height 23
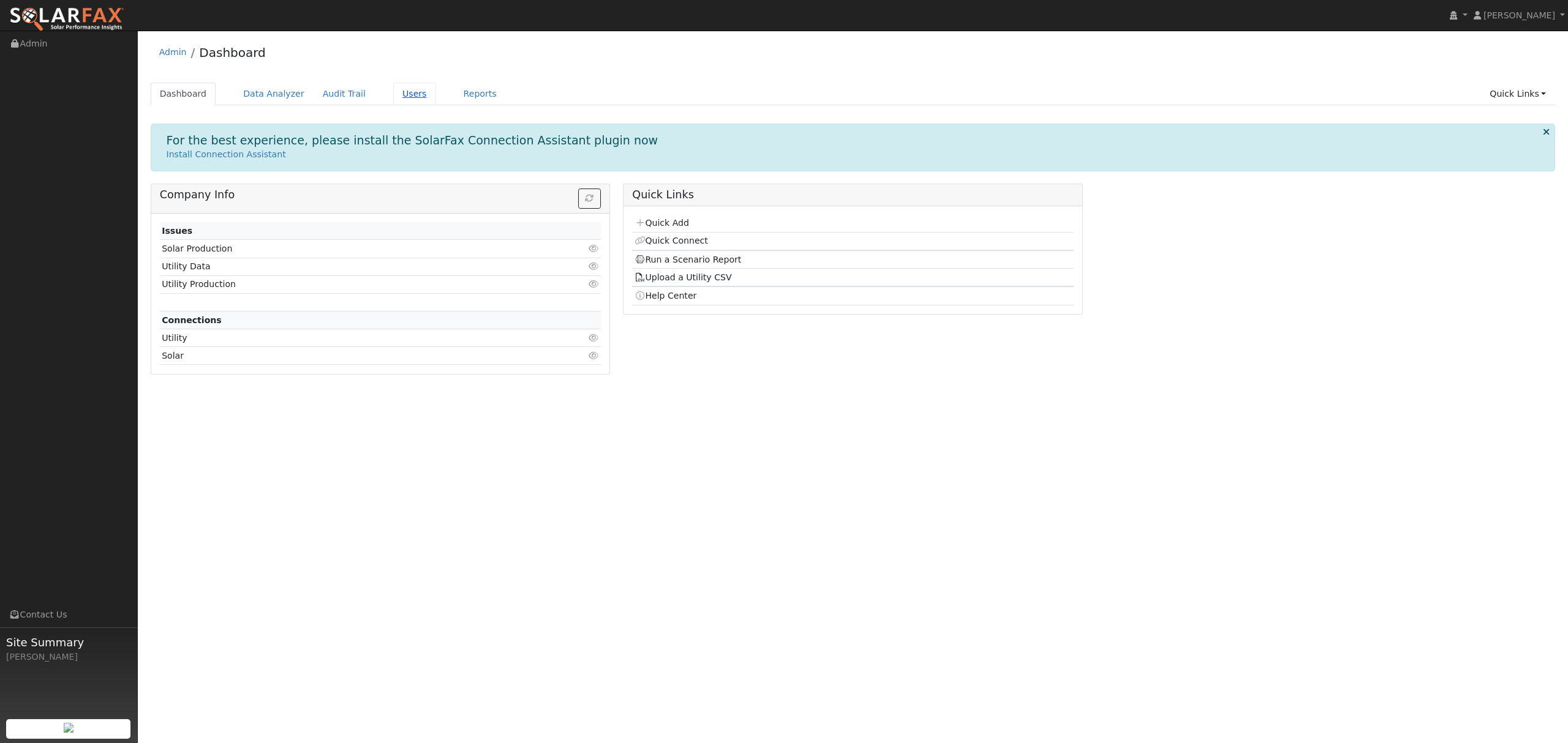
click at [393, 91] on link "Users" at bounding box center [414, 94] width 43 height 22
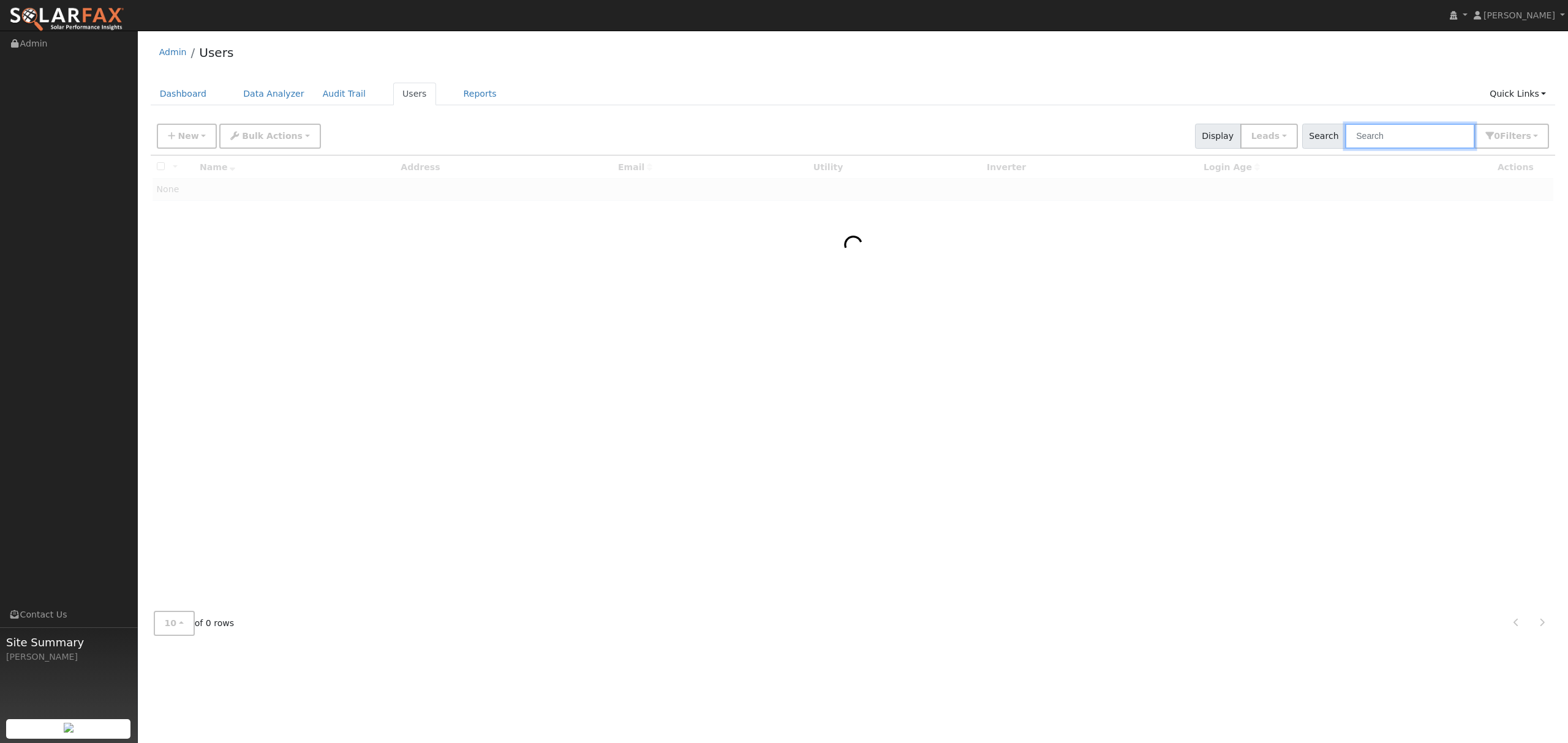
click at [1405, 140] on input "text" at bounding box center [1409, 136] width 130 height 25
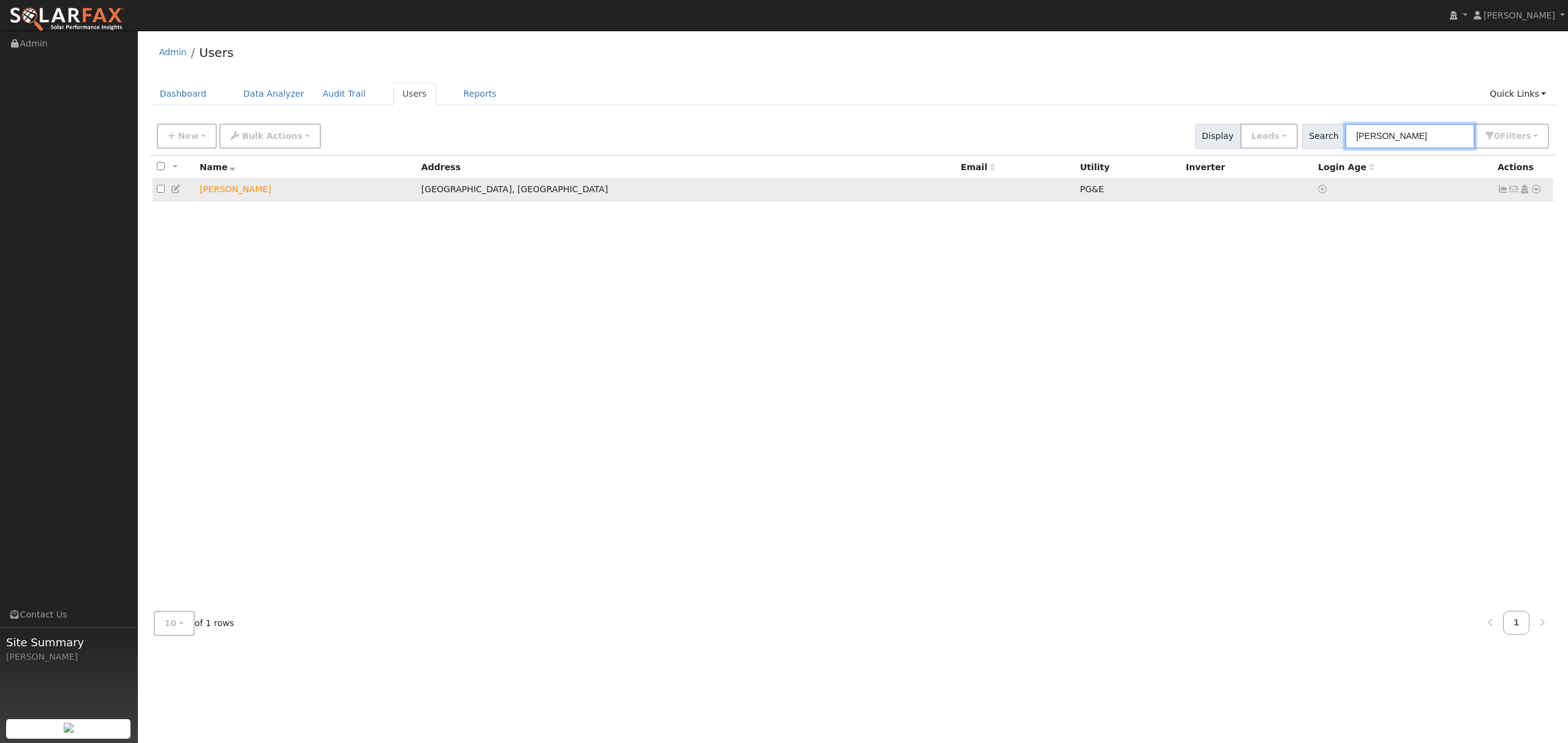
type input "[PERSON_NAME]"
click at [1540, 190] on icon at bounding box center [1536, 189] width 11 height 9
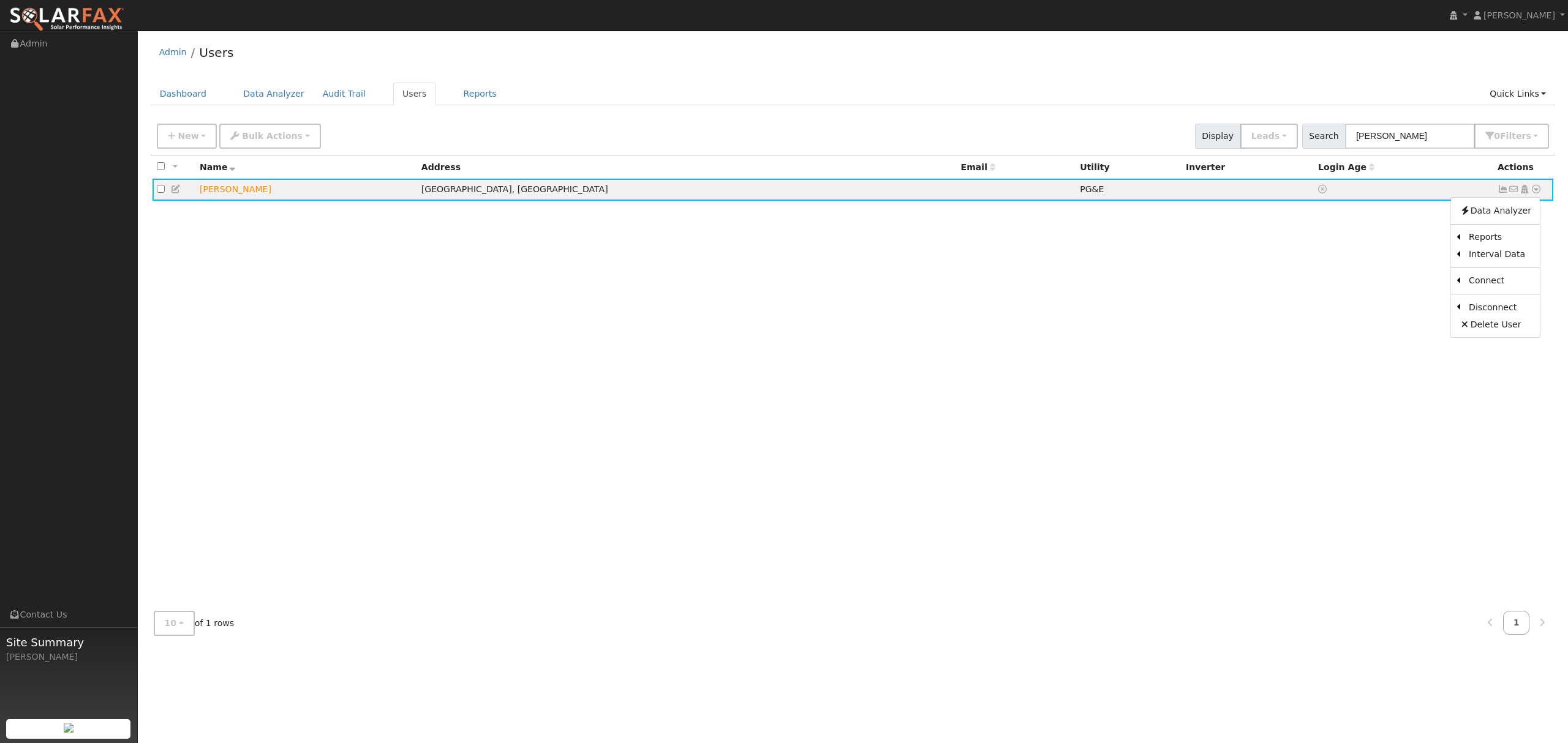
click at [1498, 209] on link "Data Analyzer" at bounding box center [1495, 211] width 89 height 17
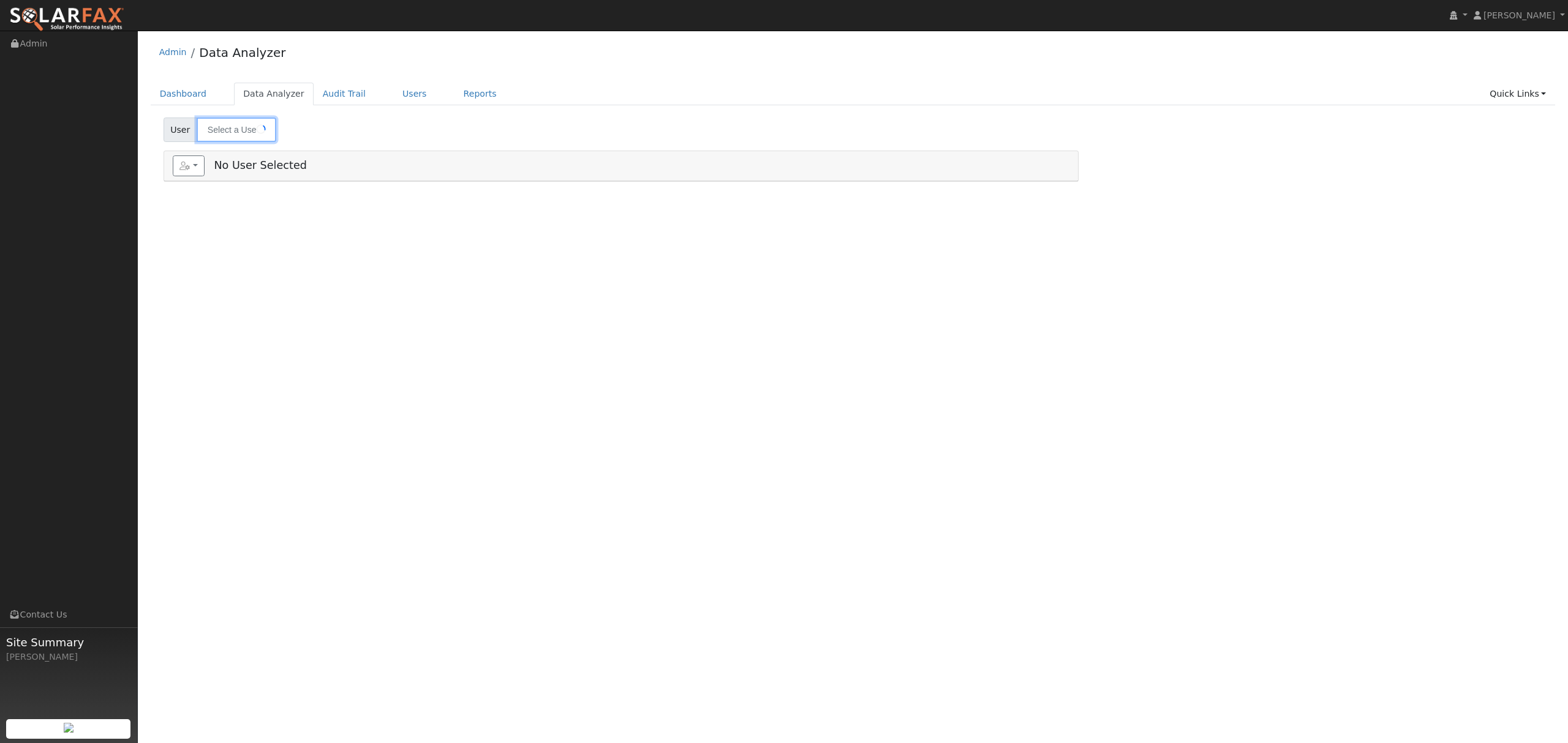
type input "[PERSON_NAME]"
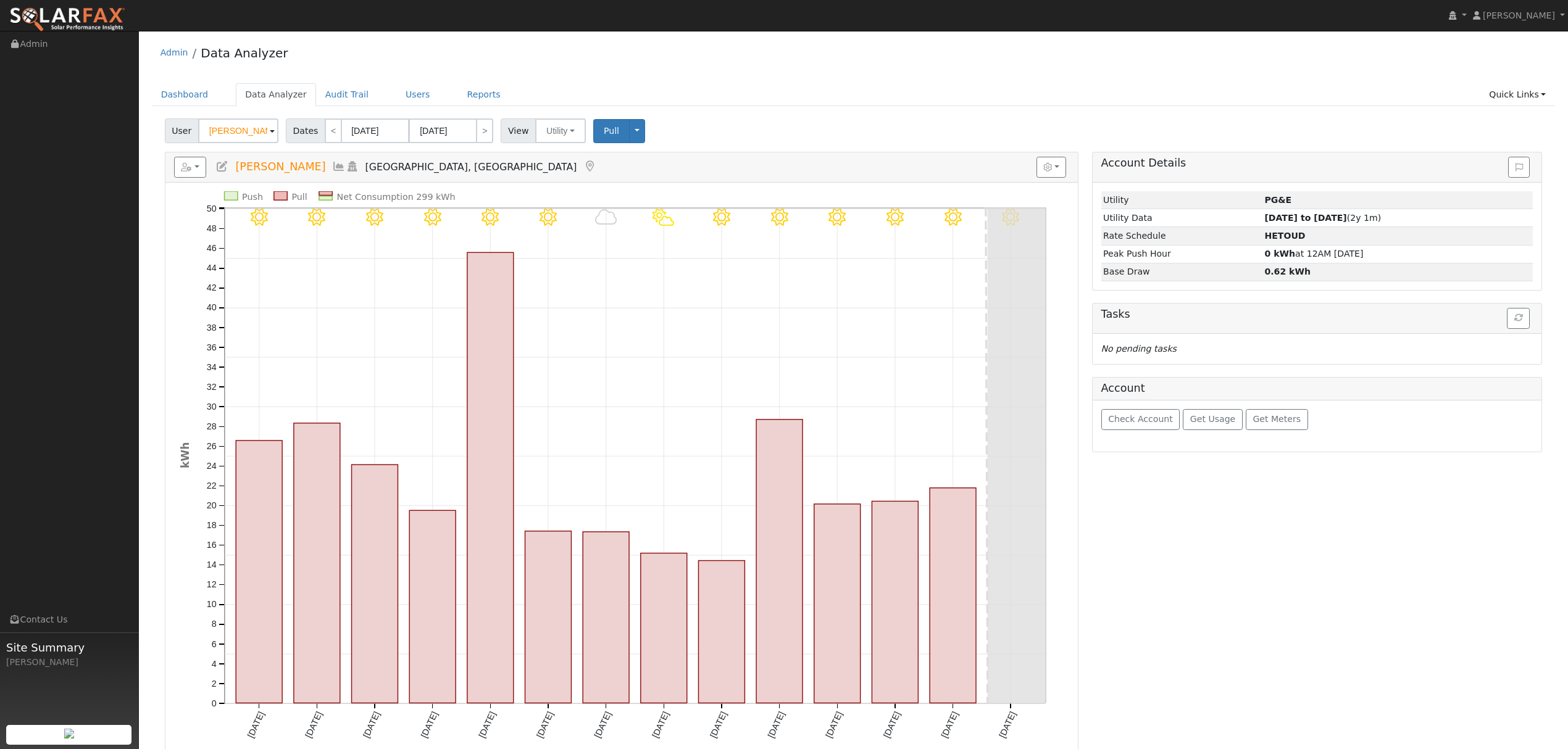
click at [208, 172] on h5 "Reports Scenario Health Check Energy Audit Account Timeline User Audit Trail In…" at bounding box center [621, 167] width 896 height 21
click at [195, 168] on button "button" at bounding box center [190, 167] width 33 height 21
click at [196, 168] on button "button" at bounding box center [190, 167] width 33 height 21
click at [330, 220] on link "Export to CSV" at bounding box center [342, 223] width 90 height 15
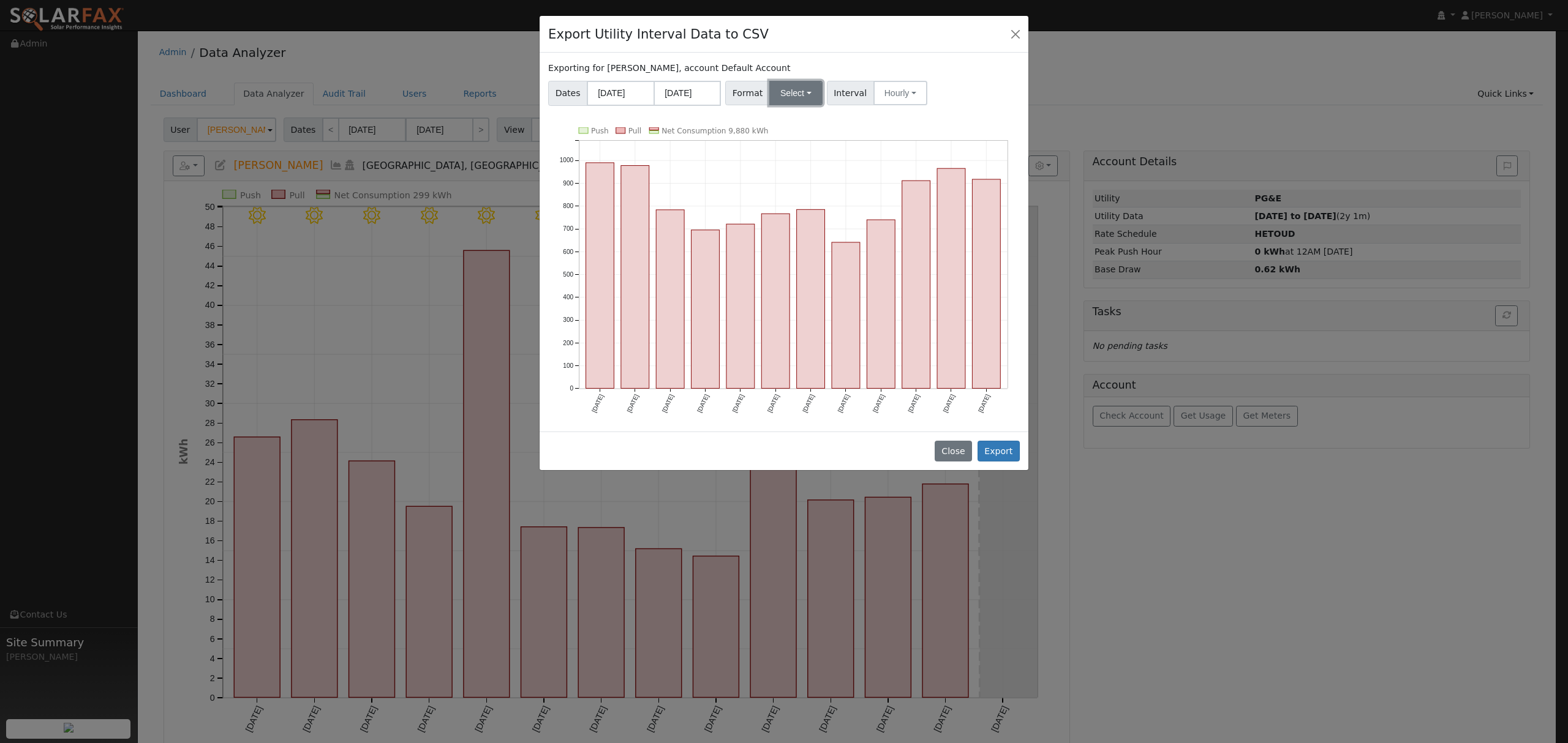
click at [775, 83] on button "Select" at bounding box center [796, 93] width 53 height 24
click at [790, 245] on link "Solargraf" at bounding box center [810, 250] width 88 height 17
click at [1000, 449] on button "Export" at bounding box center [998, 451] width 42 height 21
